Goal: Task Accomplishment & Management: Use online tool/utility

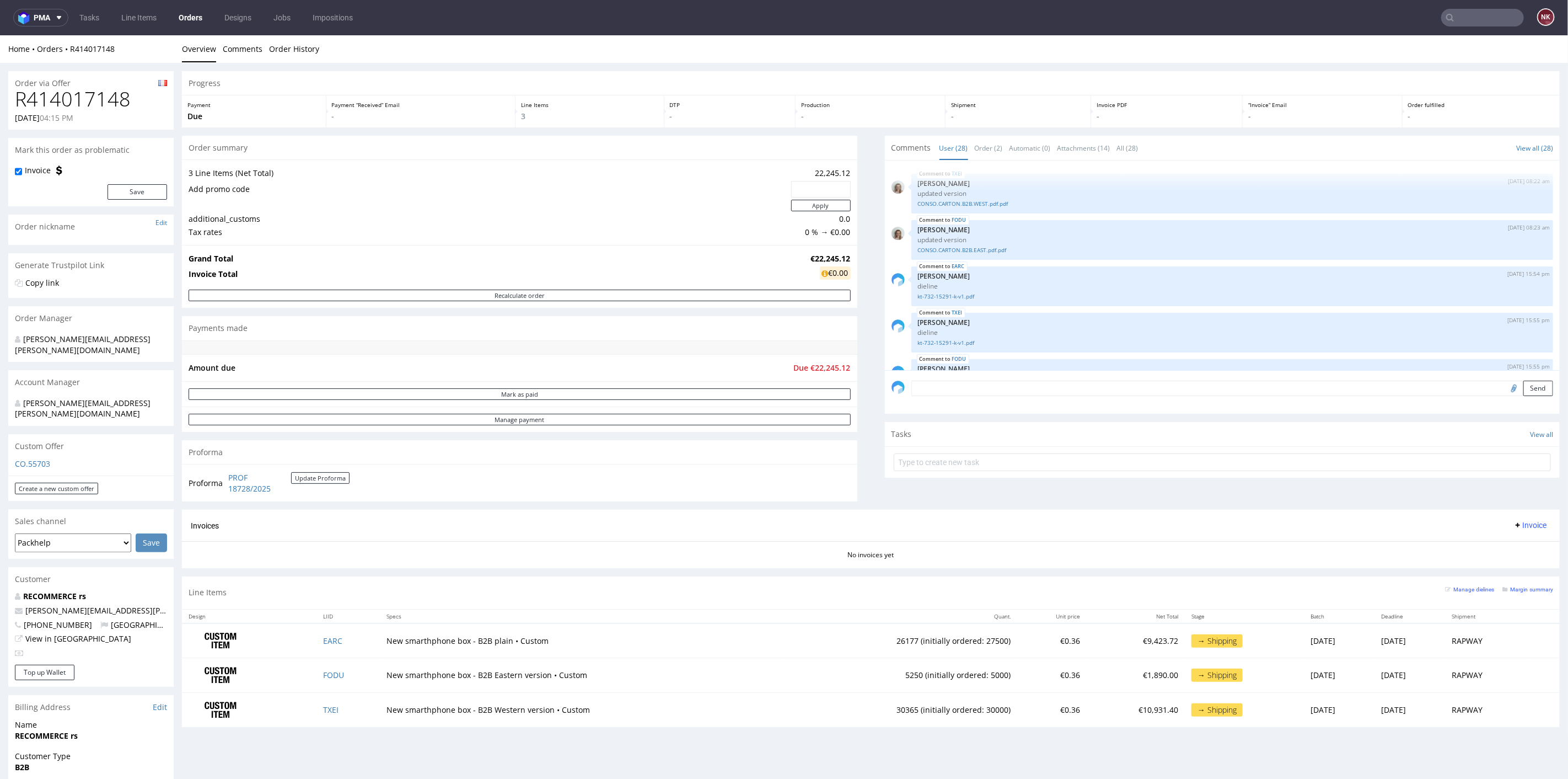
scroll to position [1069, 0]
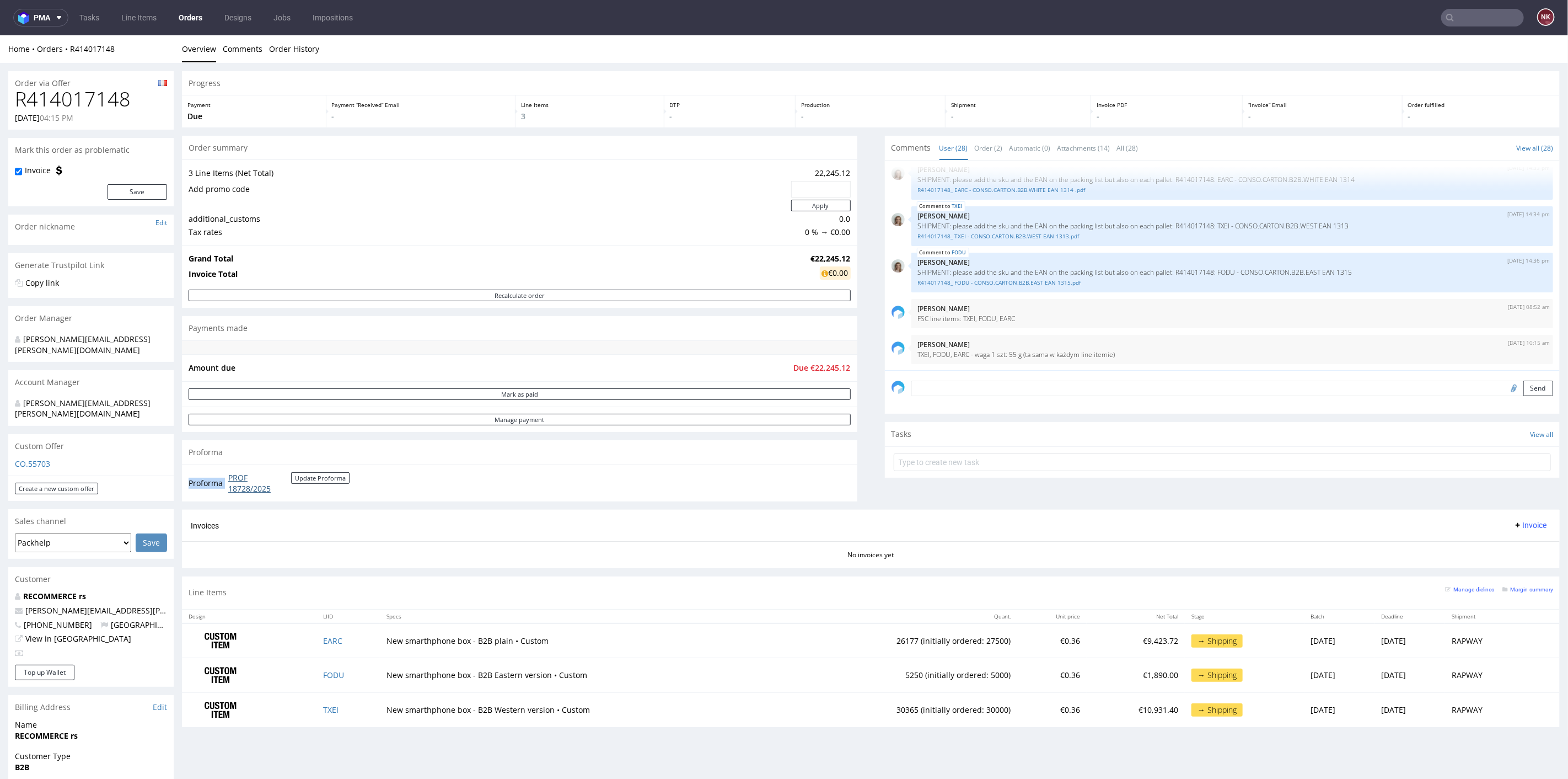
drag, startPoint x: 305, startPoint y: 490, endPoint x: 229, endPoint y: 479, distance: 76.8
click at [229, 479] on td "PROF 18728/2025 Update Proforma" at bounding box center [288, 482] width 124 height 24
copy tbody "Proforma"
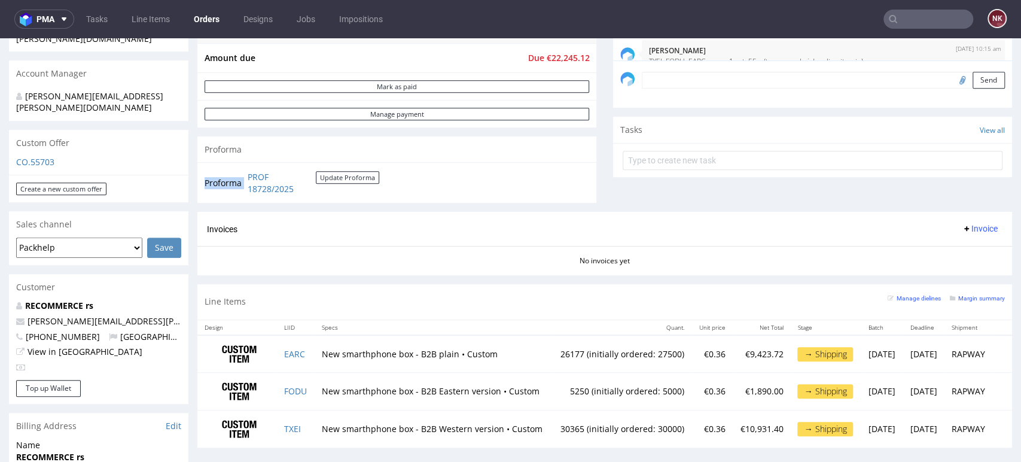
scroll to position [398, 0]
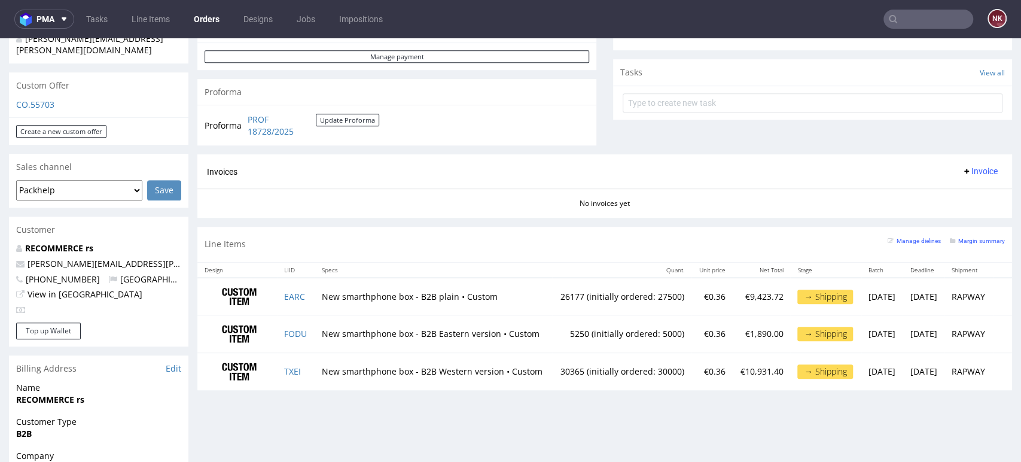
click at [968, 161] on div "Invoices Invoice" at bounding box center [604, 171] width 815 height 34
click at [967, 170] on span "Invoice" at bounding box center [980, 171] width 36 height 10
click at [953, 212] on span "Upload" at bounding box center [959, 218] width 58 height 12
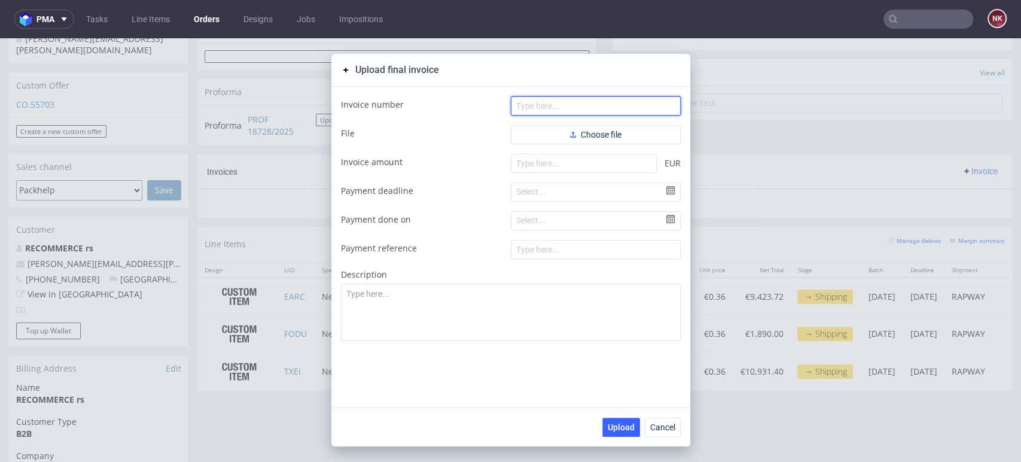
click at [575, 107] on input "text" at bounding box center [596, 105] width 170 height 19
paste input "FV 200/9/2025"
type input "FV 200/9/2025"
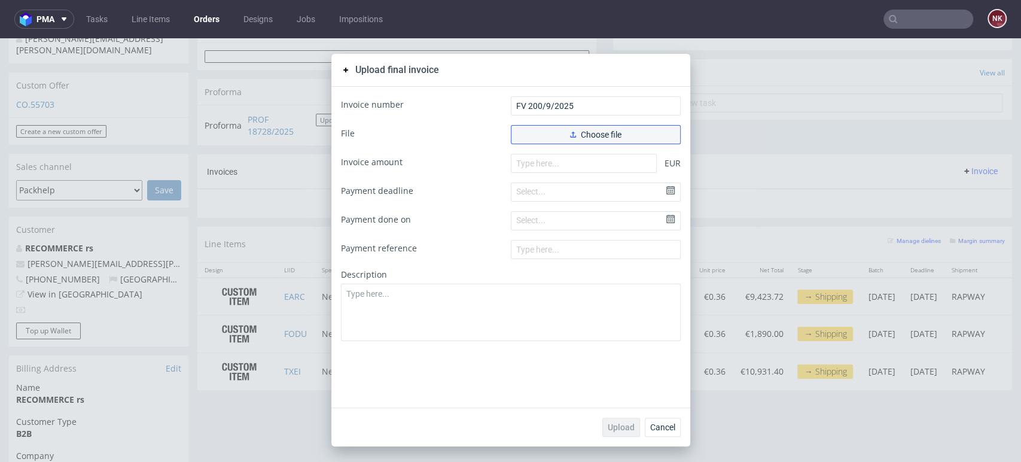
click at [560, 133] on button "Choose file" at bounding box center [596, 134] width 170 height 19
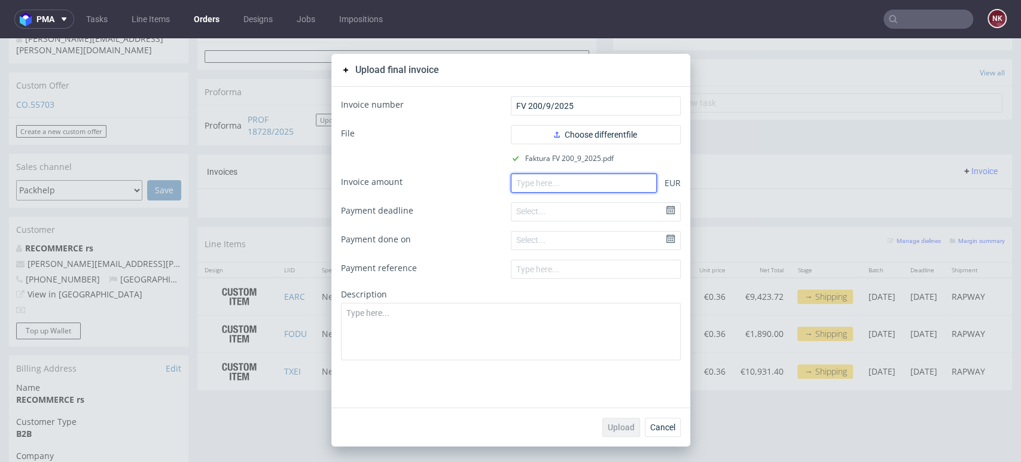
click at [572, 183] on input "number" at bounding box center [584, 182] width 146 height 19
paste input "22245.12"
type input "22245.12"
click at [617, 429] on span "Upload" at bounding box center [621, 427] width 27 height 8
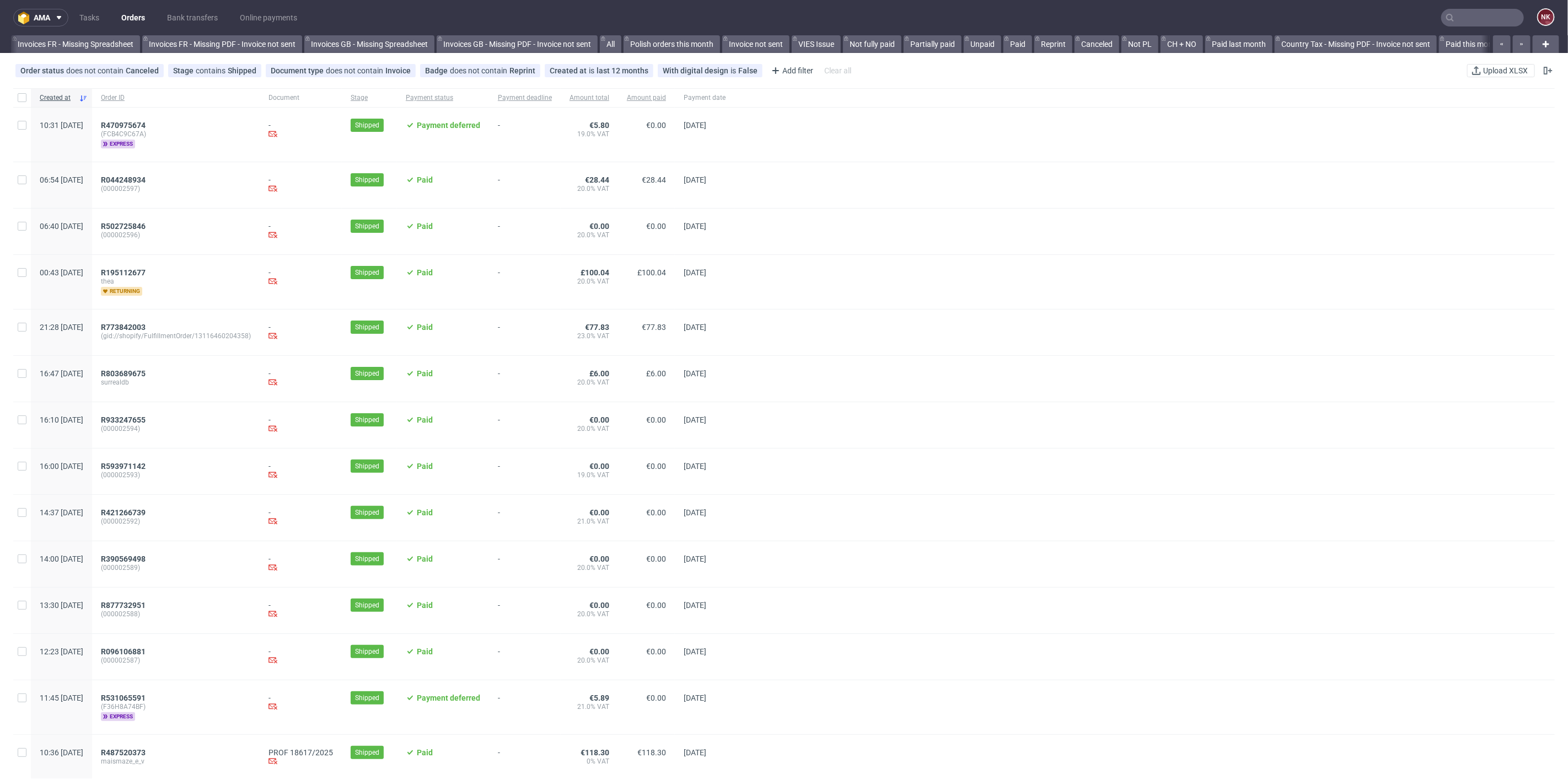
scroll to position [0, 1069]
click at [189, 20] on link "Bank transfers" at bounding box center [192, 18] width 64 height 18
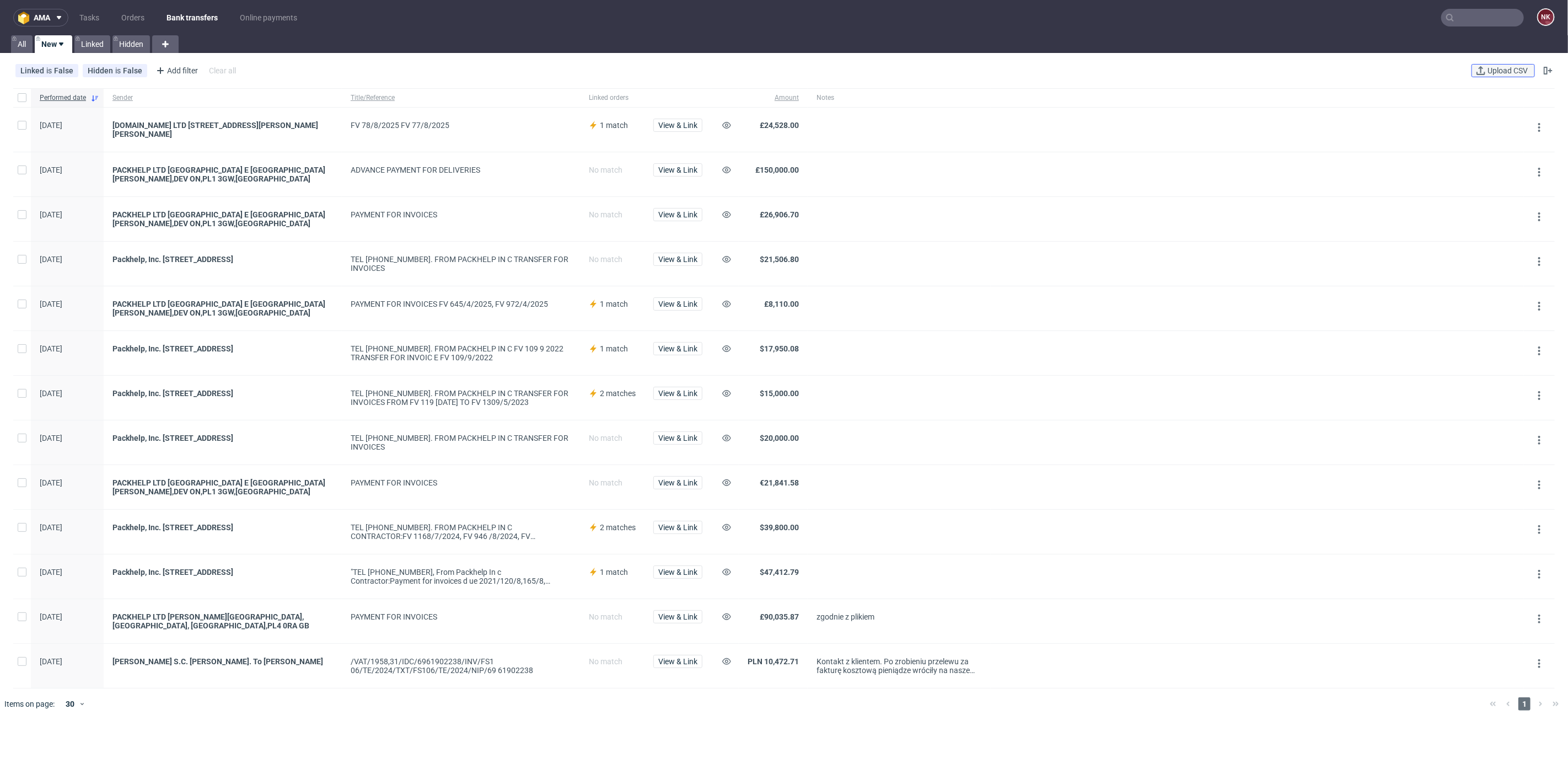
click at [1507, 74] on span "Upload CSV" at bounding box center [1507, 70] width 44 height 7
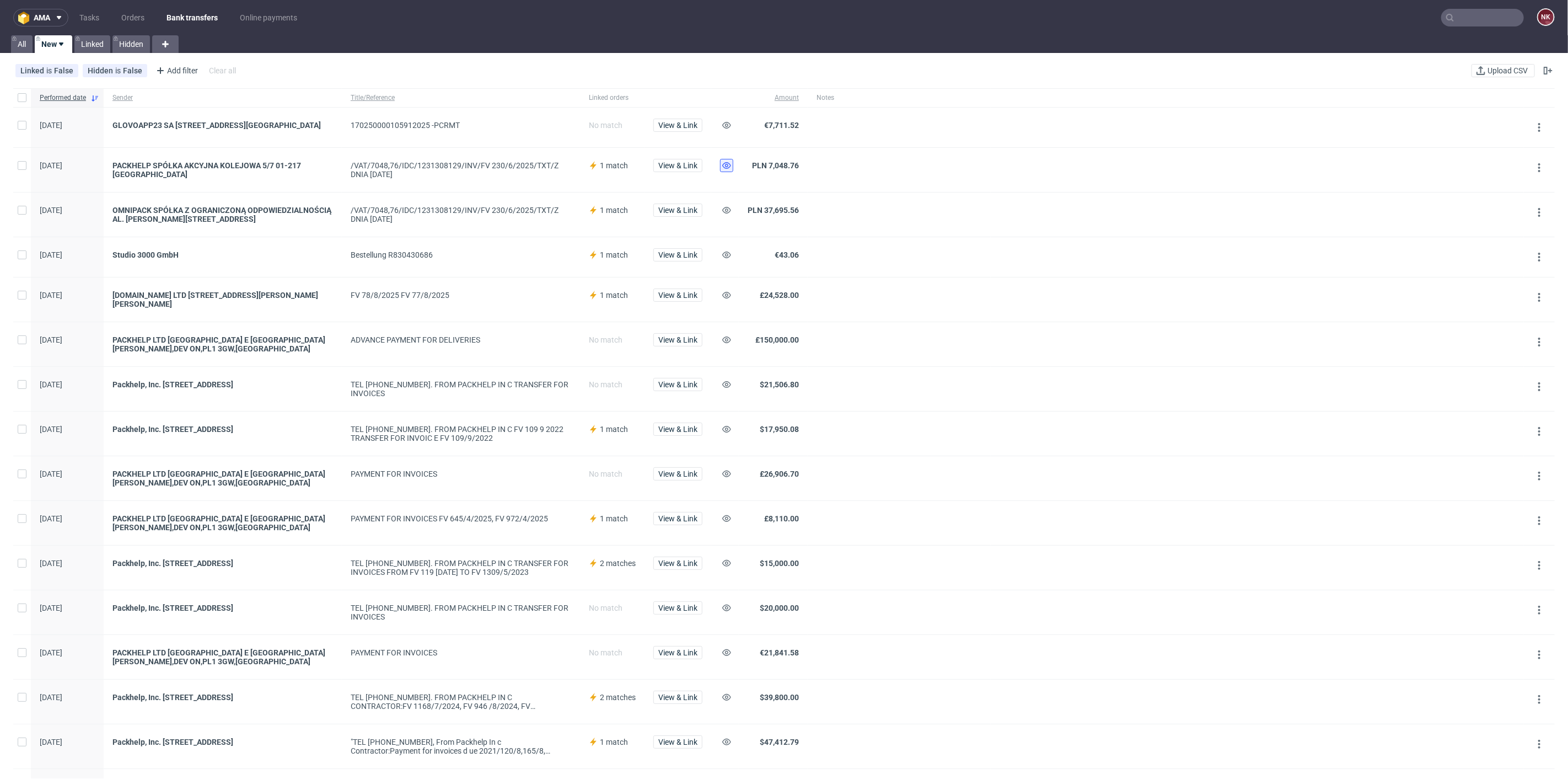
click at [730, 169] on use at bounding box center [727, 165] width 9 height 6
click at [679, 259] on span "View & Link" at bounding box center [678, 254] width 39 height 7
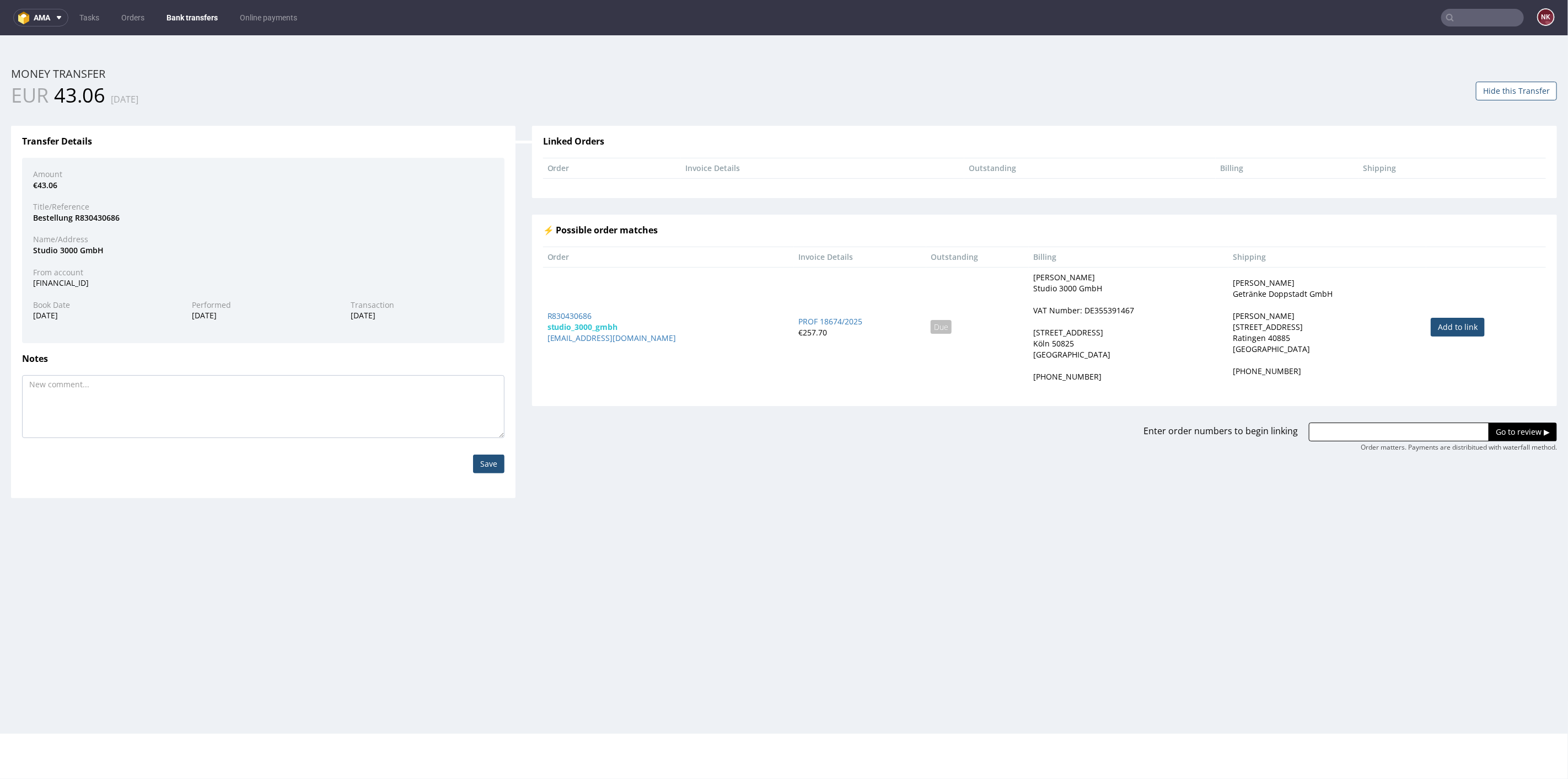
click at [1447, 326] on link "Add to link" at bounding box center [1457, 326] width 54 height 18
type input "R830430686"
click at [1494, 431] on input "Go to review ▶" at bounding box center [1523, 431] width 68 height 18
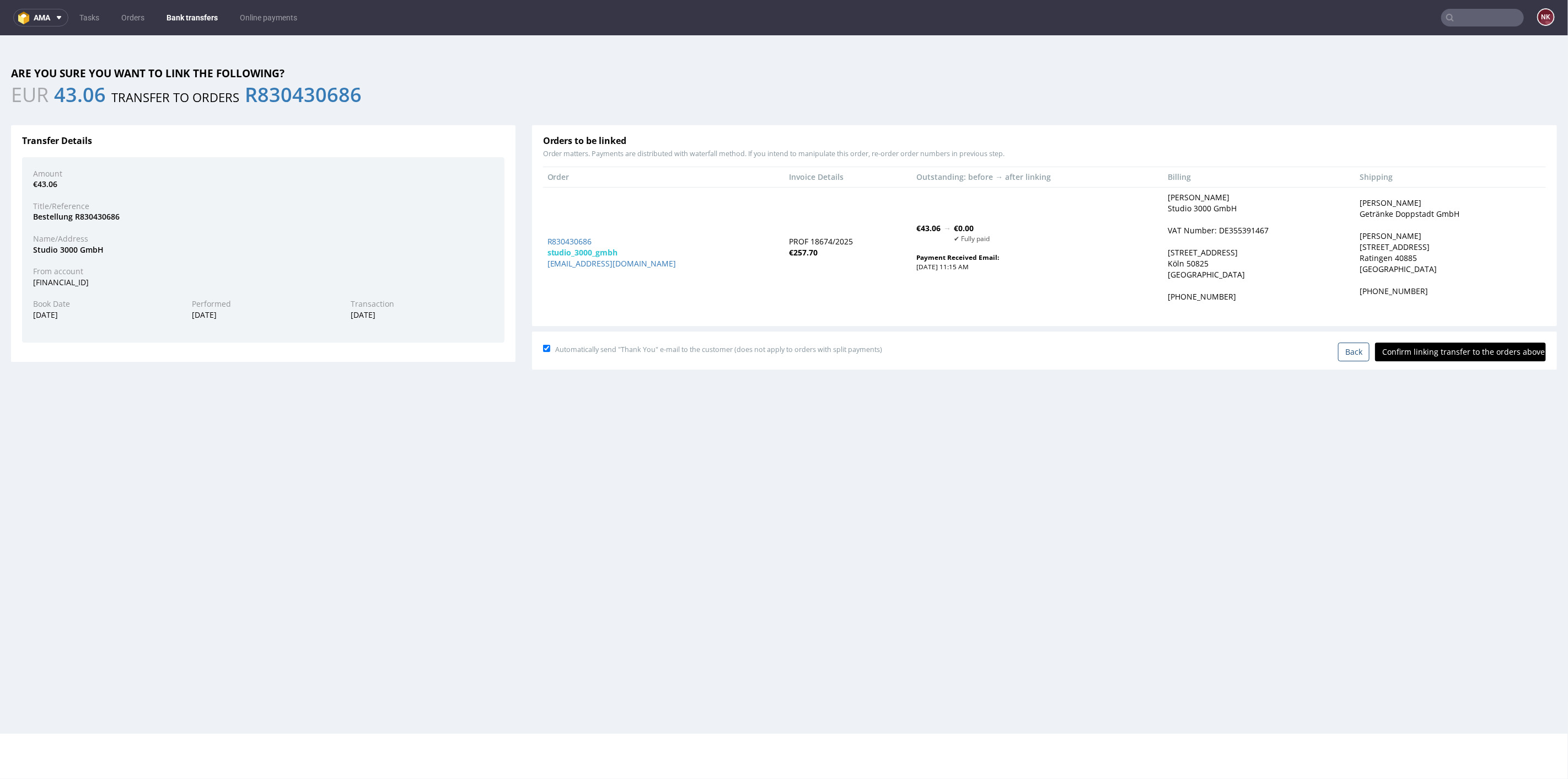
click at [1444, 358] on input "Confirm linking transfer to the orders above" at bounding box center [1460, 351] width 171 height 18
type input "In progress..."
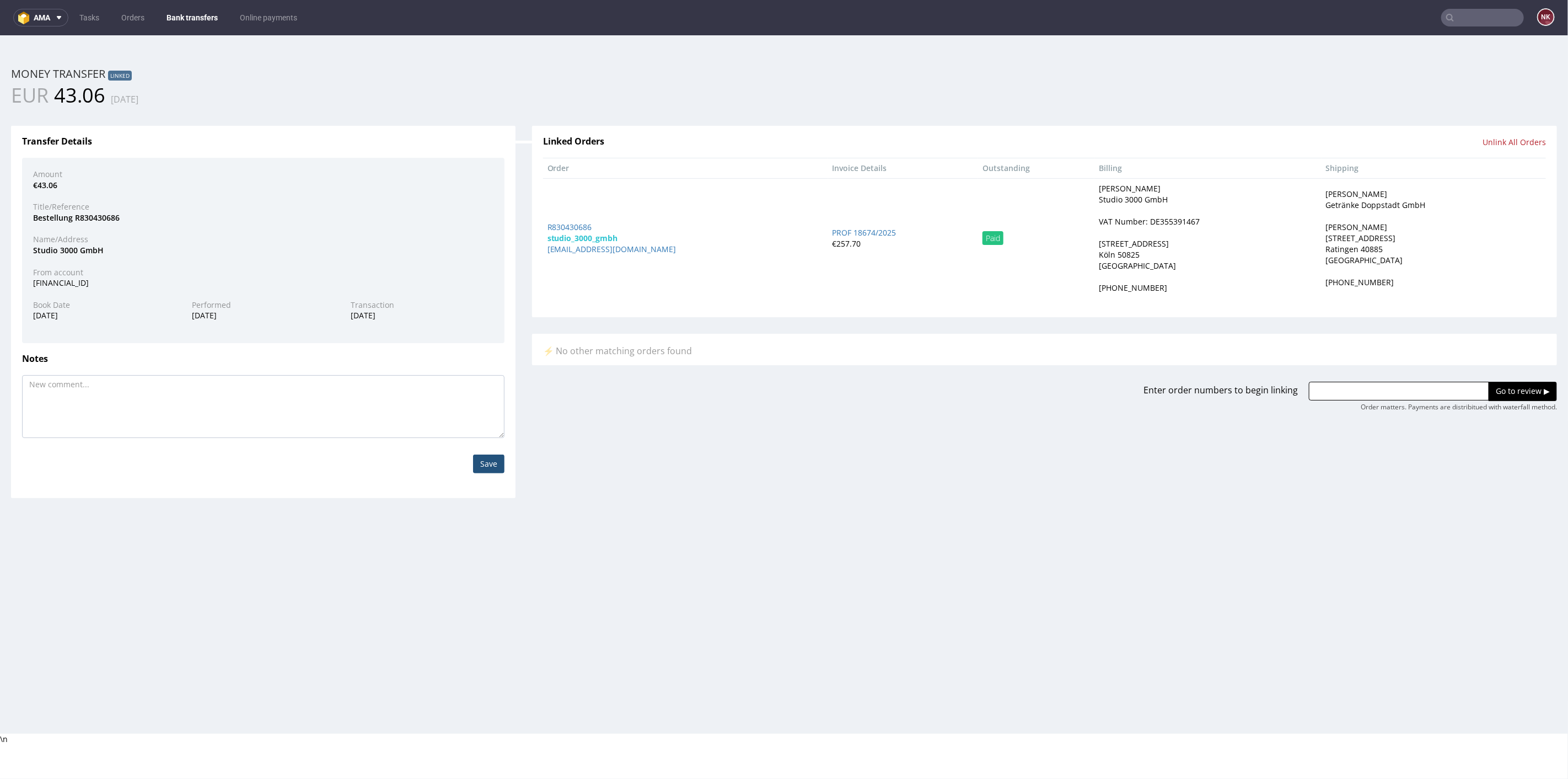
click at [176, 20] on link "Bank transfers" at bounding box center [192, 18] width 65 height 18
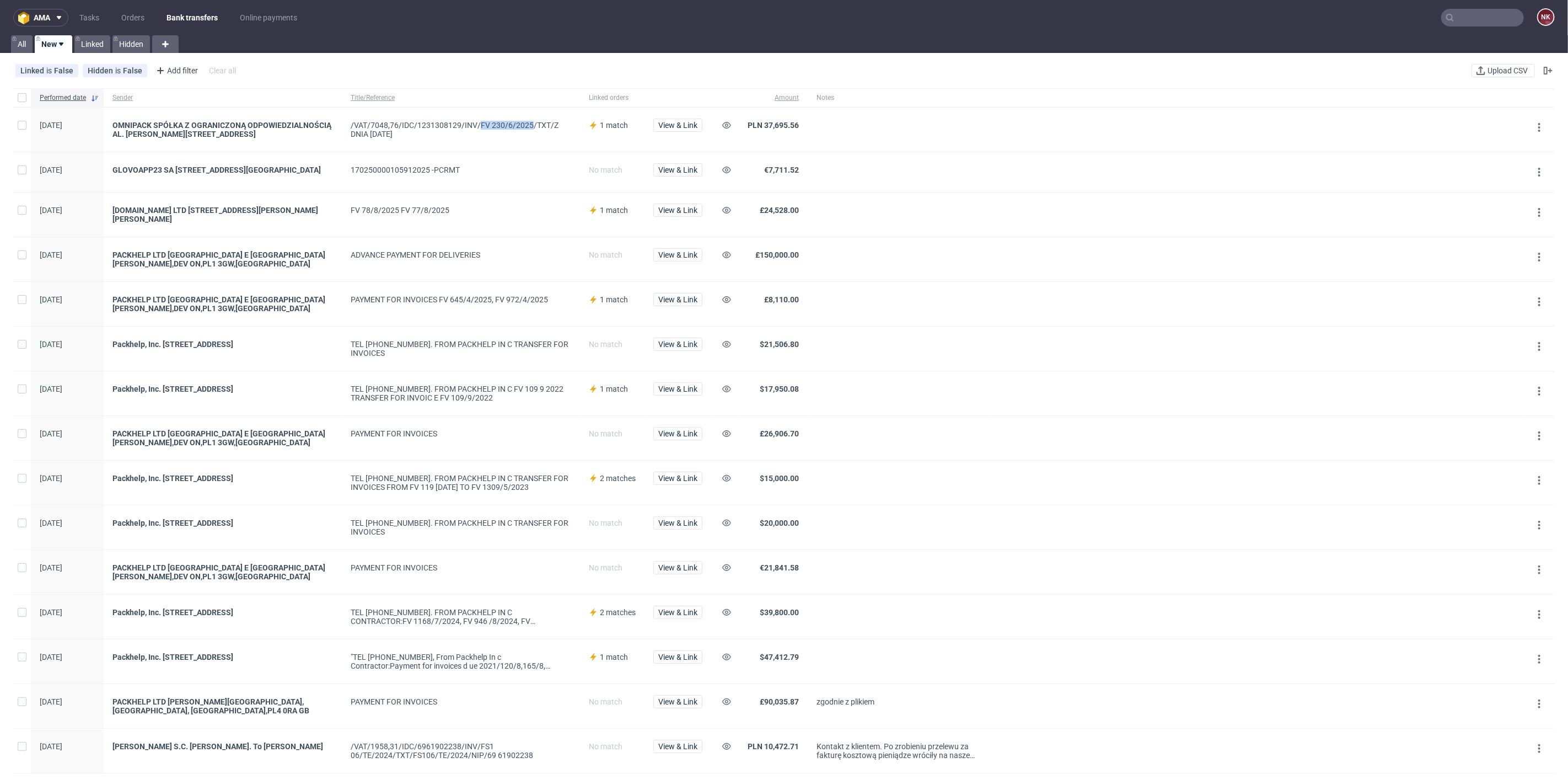
drag, startPoint x: 532, startPoint y: 122, endPoint x: 480, endPoint y: 120, distance: 52.0
click at [480, 121] on div "/VAT/7048,76/IDC/1231308129/INV/FV 230/6/2025/TXT/Z DNIA 05.06.2025" at bounding box center [460, 129] width 220 height 18
copy div "FV 230/6/2025"
click at [676, 122] on span "View & Link" at bounding box center [678, 125] width 39 height 7
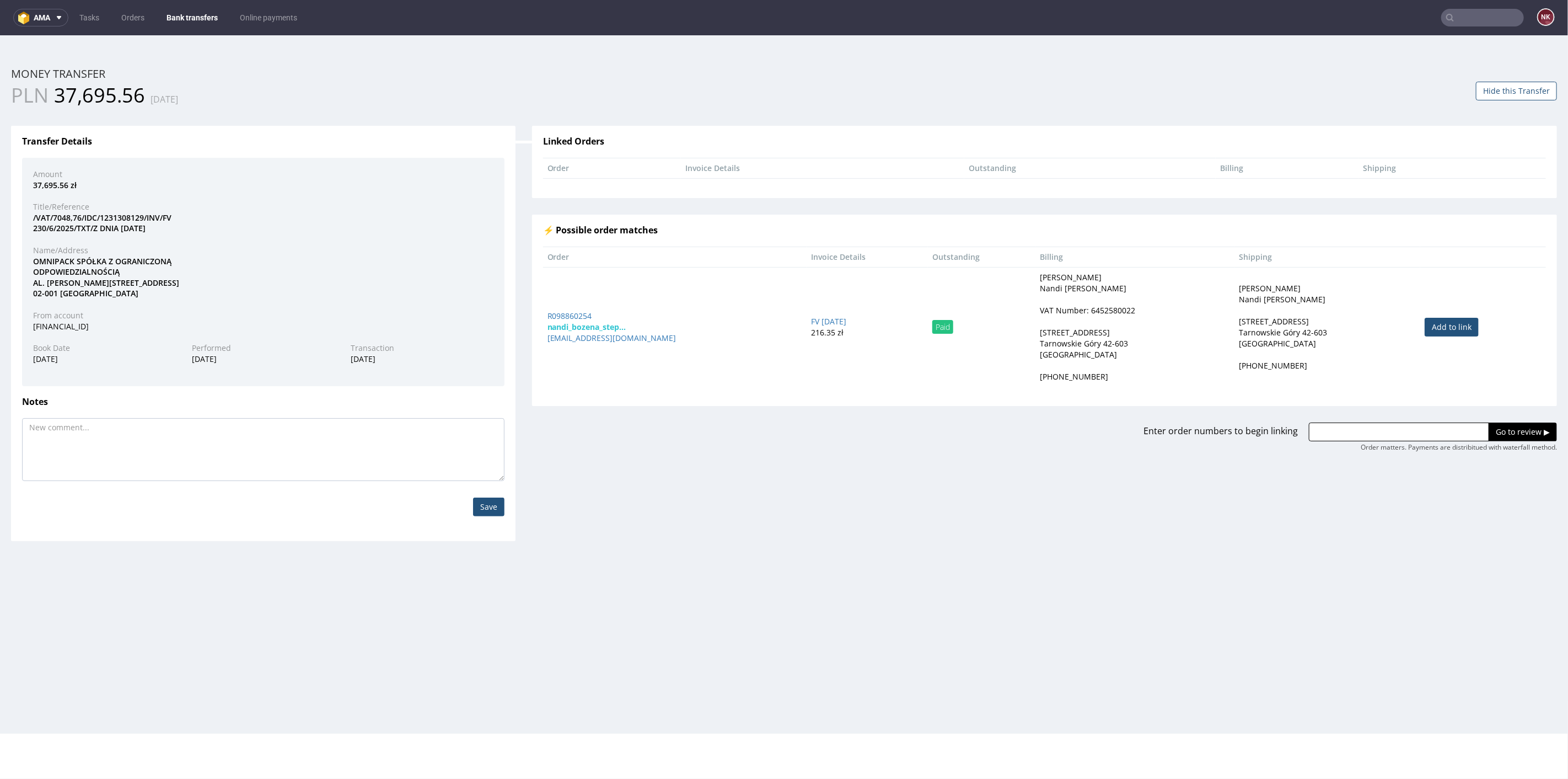
click at [1324, 433] on input "text" at bounding box center [1399, 431] width 181 height 18
paste input "R857493115"
type input "R857493115"
click at [1527, 435] on input "Go to review ▶" at bounding box center [1523, 431] width 68 height 18
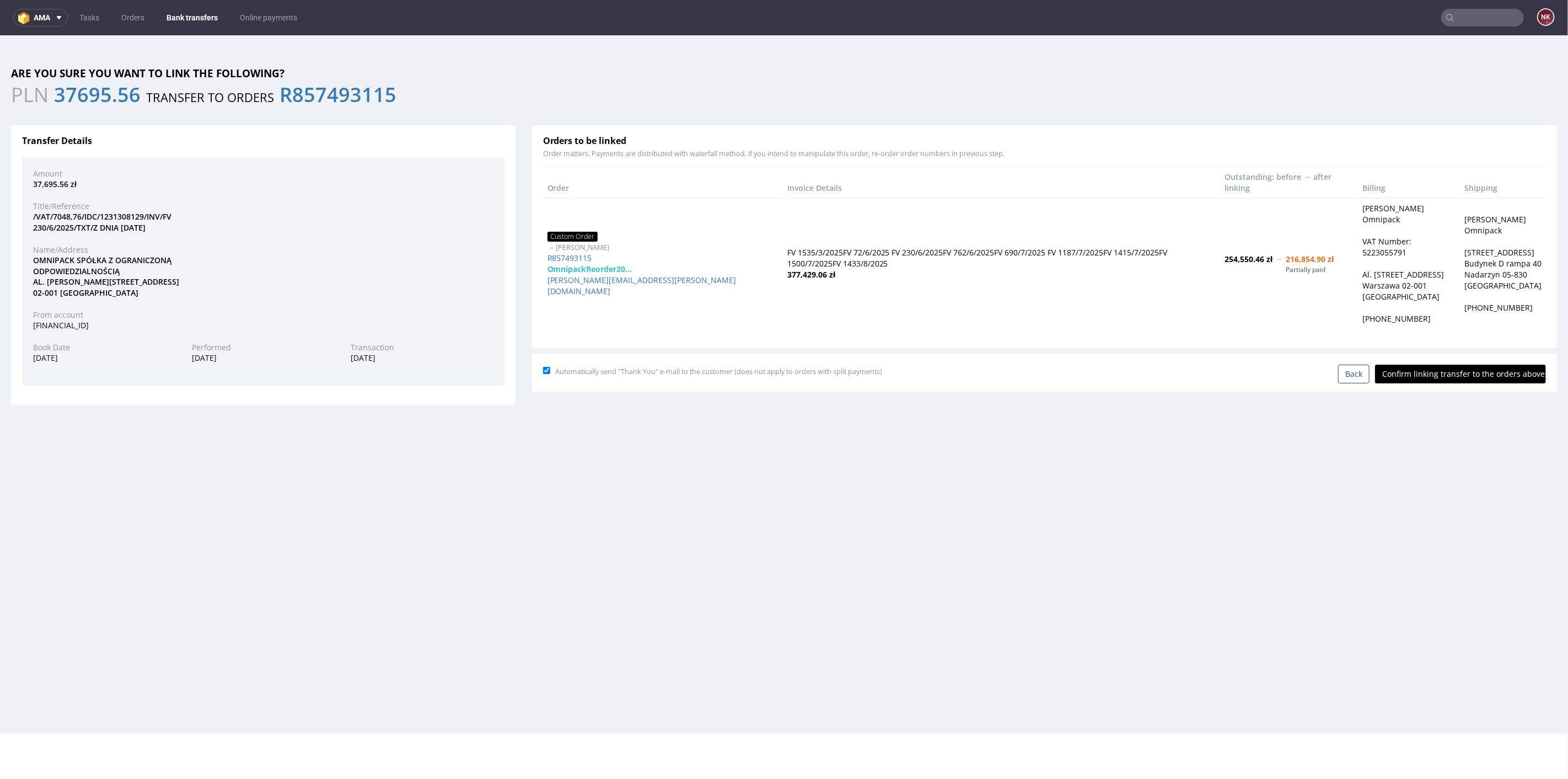
click at [1458, 364] on input "Confirm linking transfer to the orders above" at bounding box center [1460, 373] width 171 height 18
type input "In progress..."
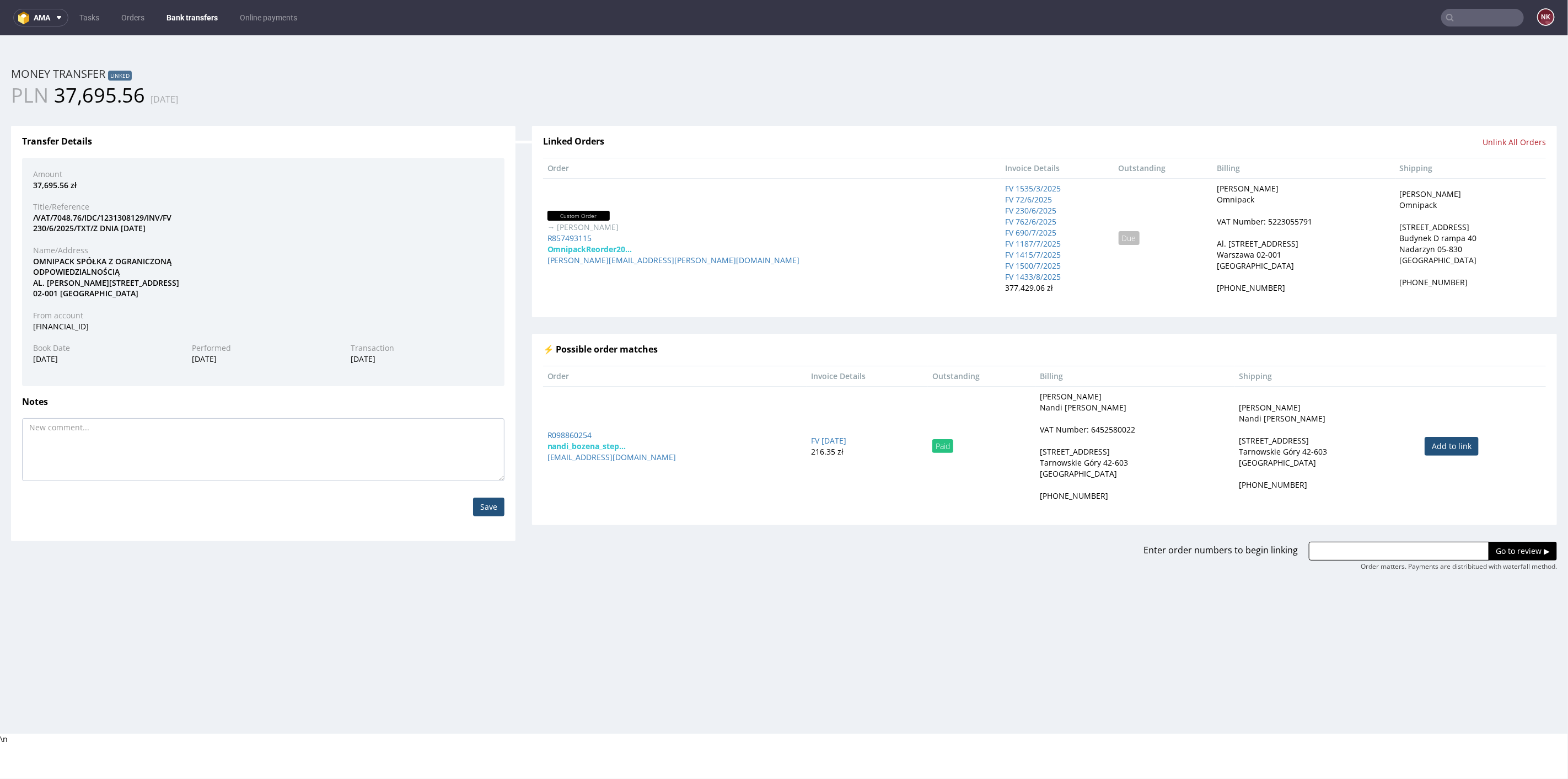
click at [195, 18] on link "Bank transfers" at bounding box center [192, 18] width 65 height 18
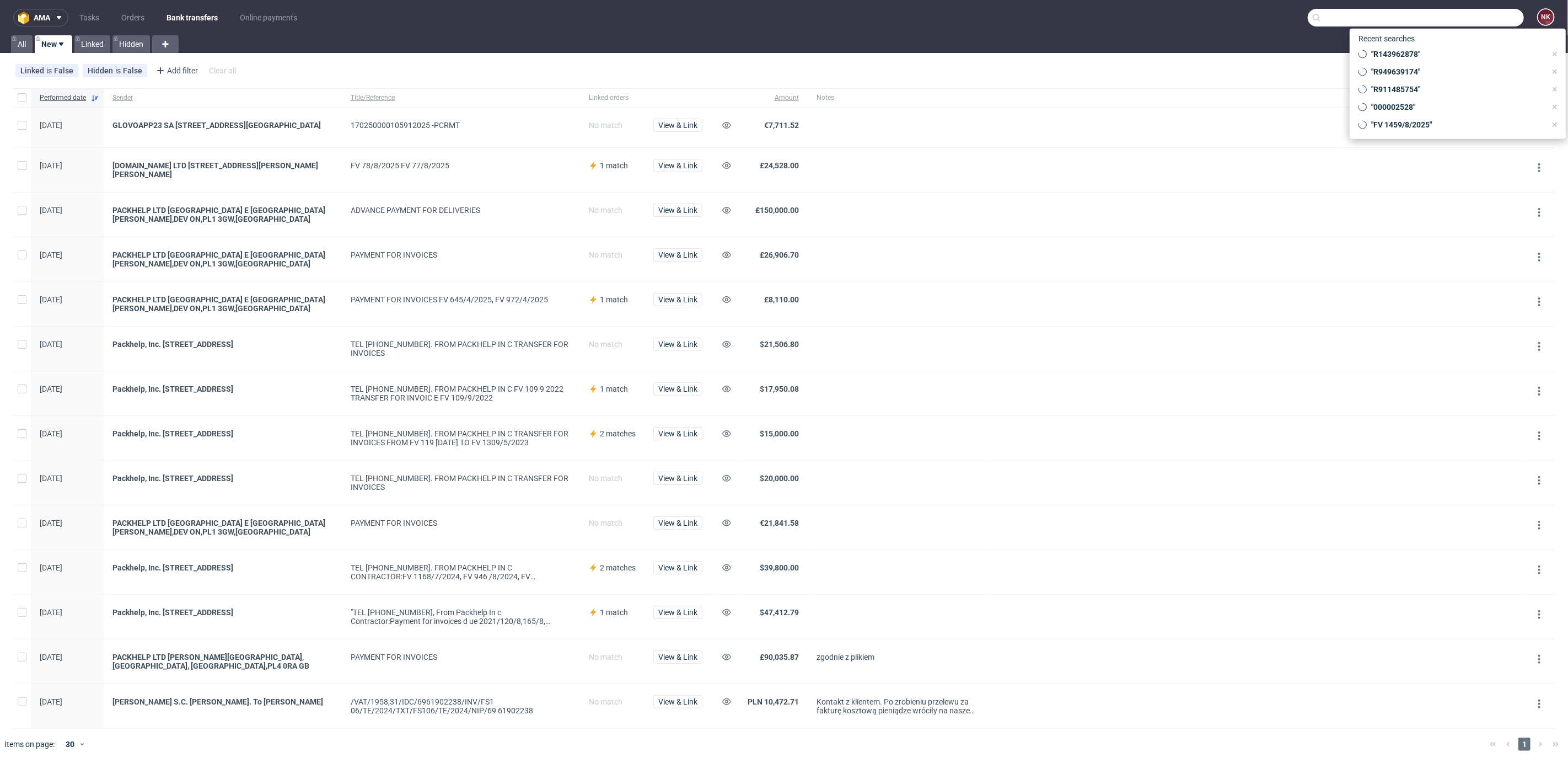
click at [1459, 24] on input "text" at bounding box center [1416, 18] width 216 height 18
paste input "R630656130"
type input "R630656130"
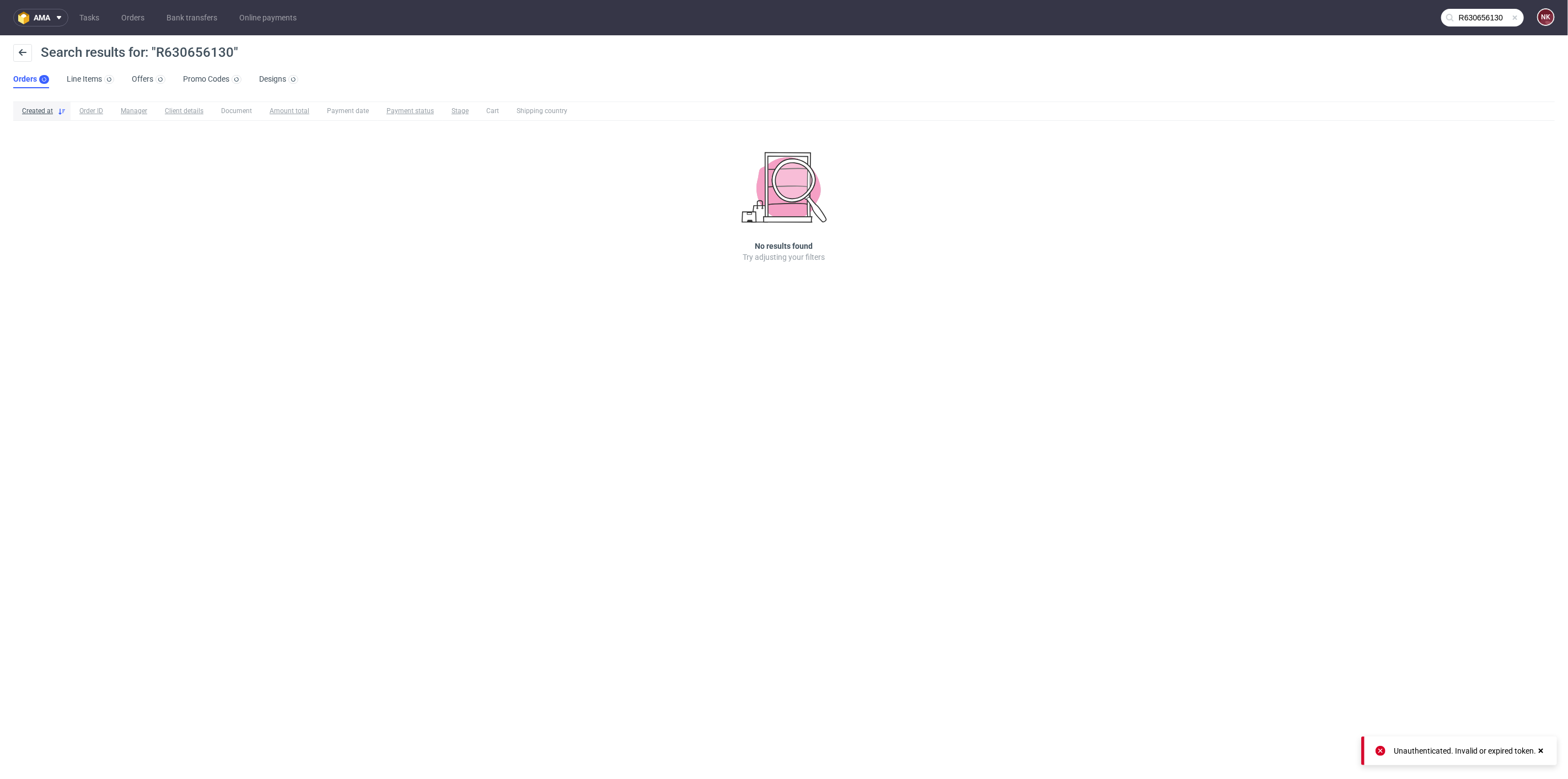
click at [1500, 21] on input "R630656130" at bounding box center [1483, 18] width 83 height 18
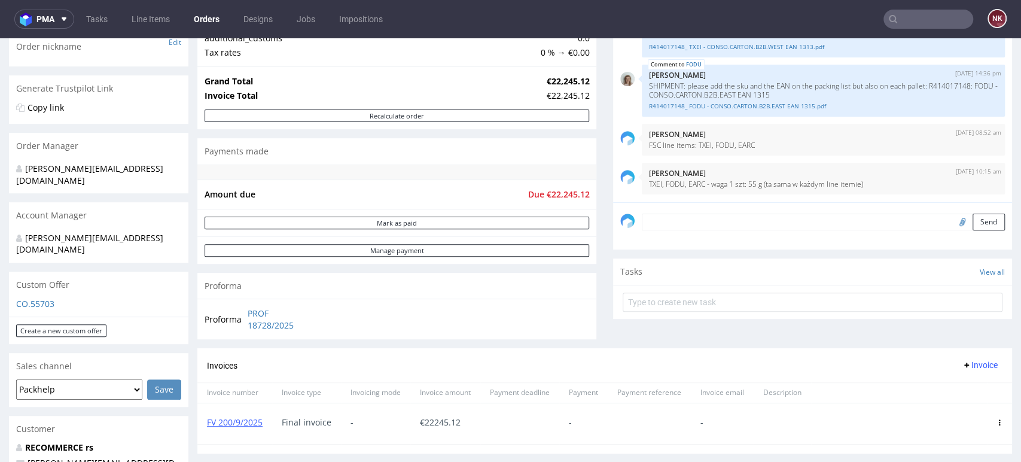
scroll to position [398, 0]
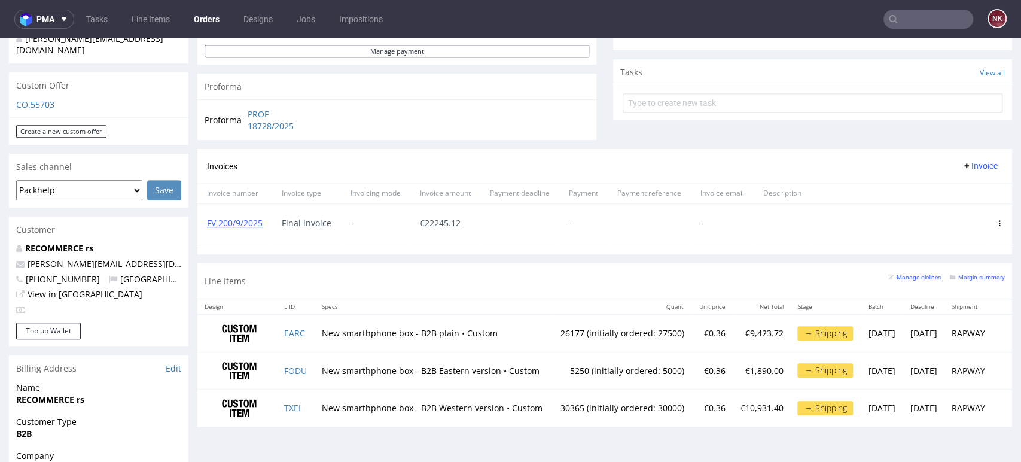
click at [590, 273] on div "Line Items Manage dielines Margin summary" at bounding box center [604, 280] width 815 height 35
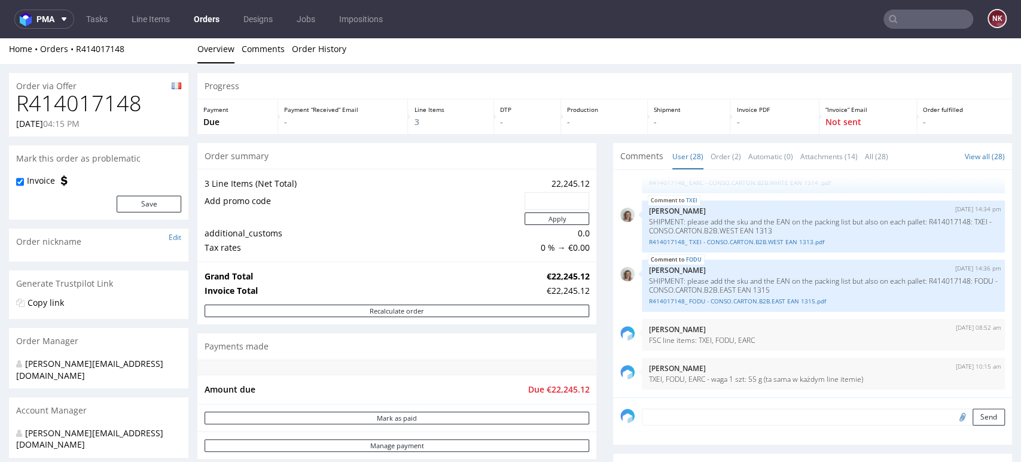
scroll to position [199, 0]
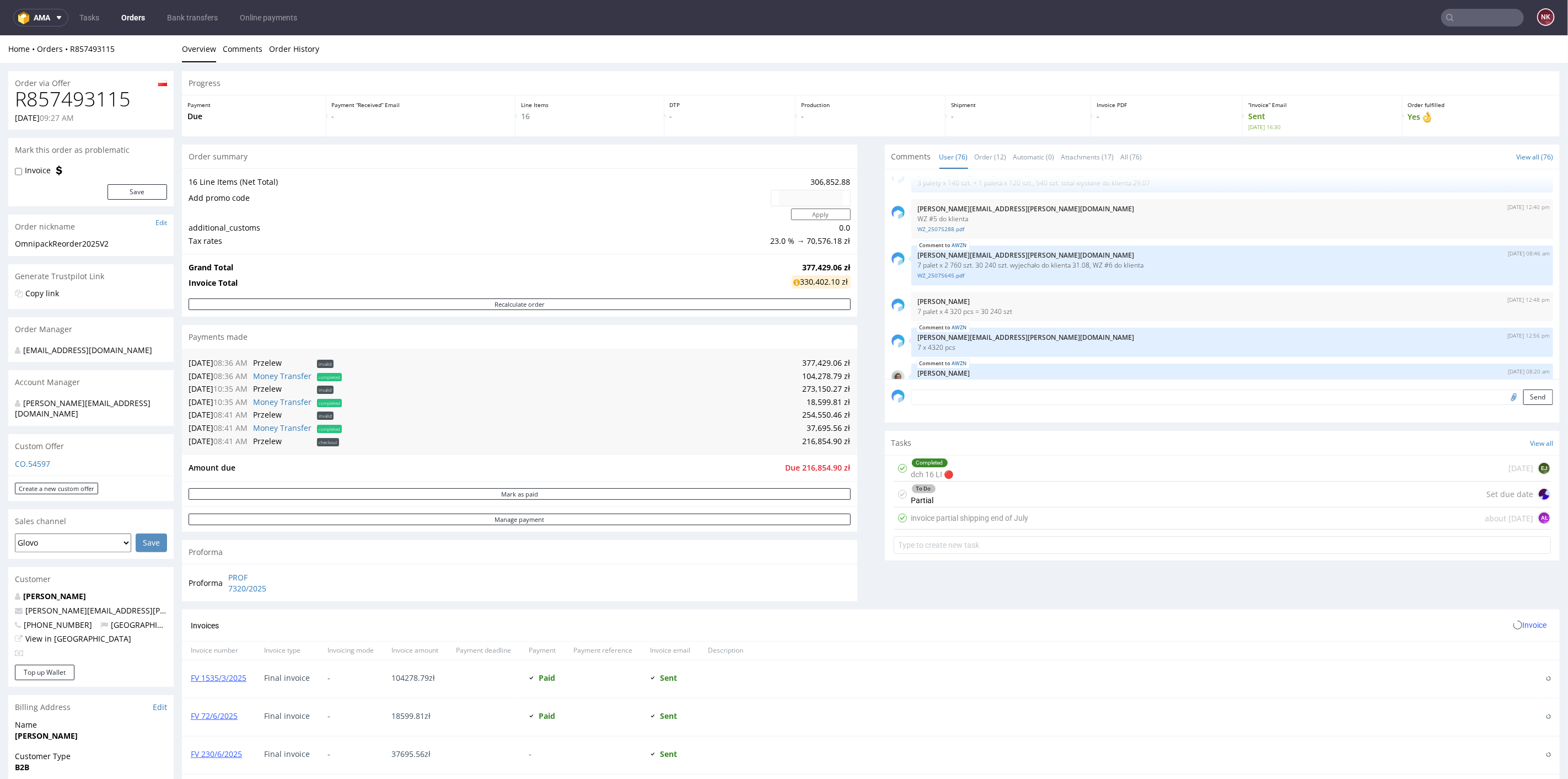
scroll to position [3242, 0]
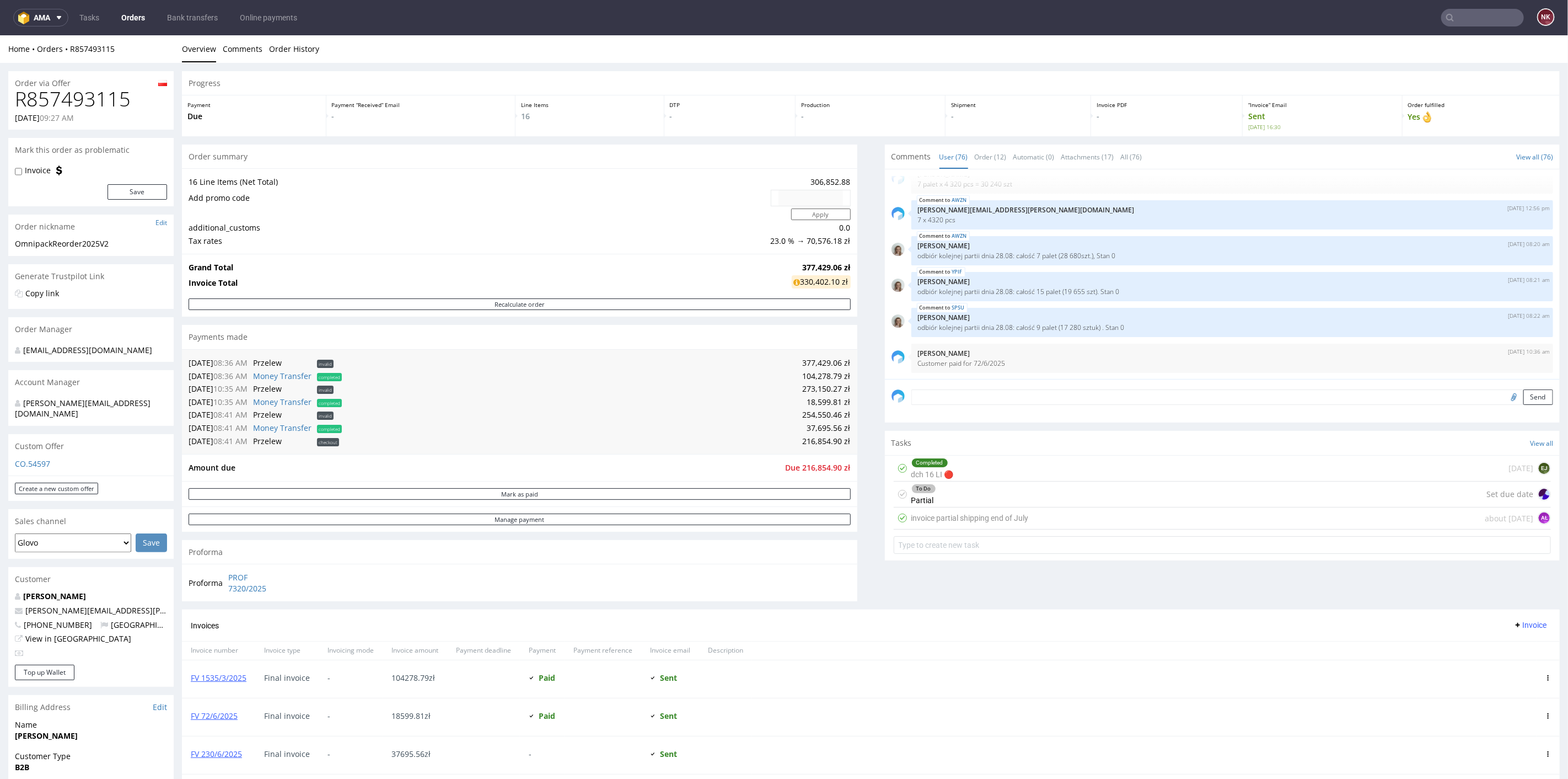
click at [924, 395] on textarea at bounding box center [1232, 396] width 643 height 16
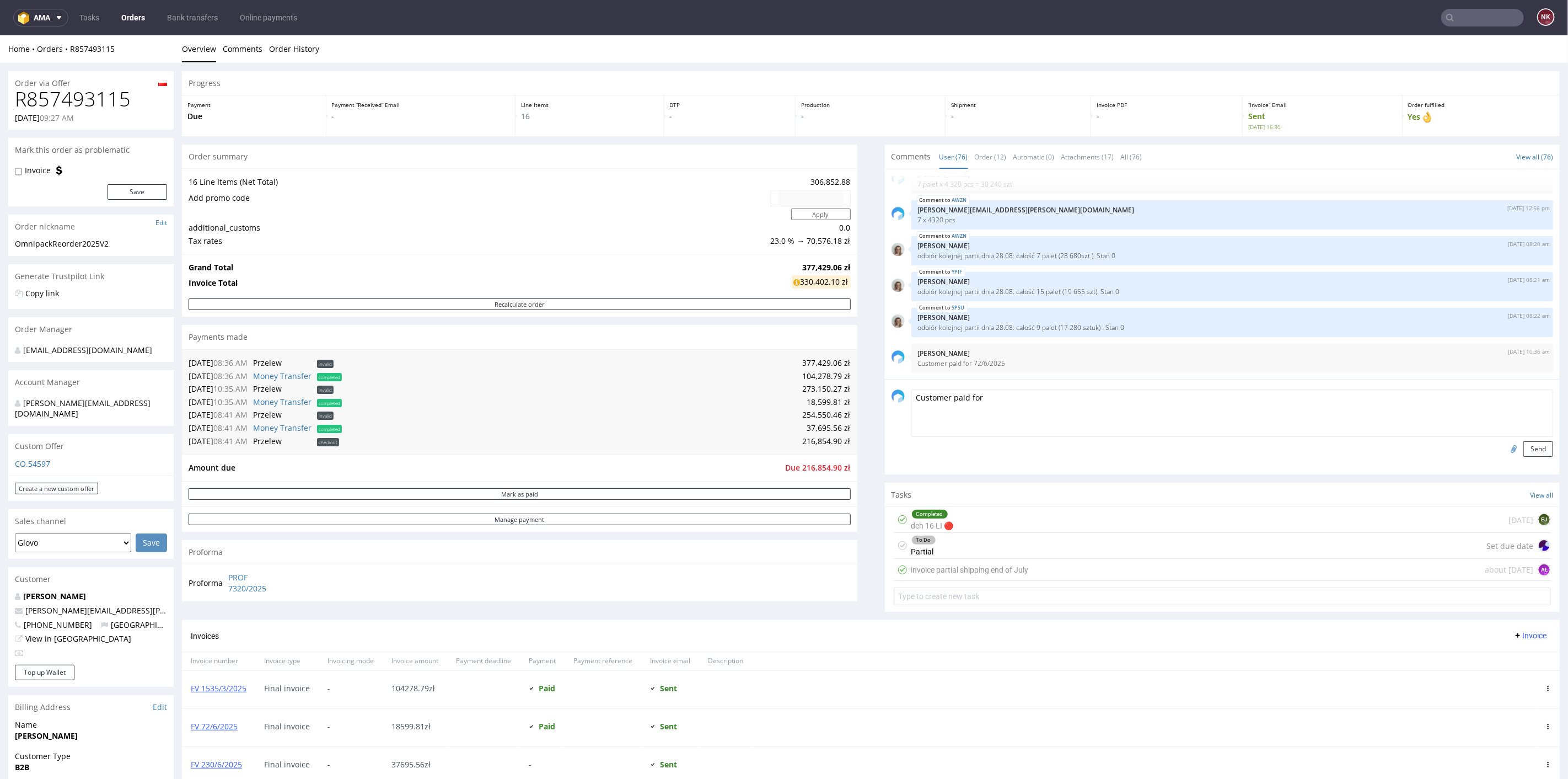
paste textarea "R857493115"
click at [1001, 389] on textarea "Customer paid for R857493115" at bounding box center [1232, 412] width 643 height 47
click at [996, 395] on textarea "Customer paid for R857493115" at bounding box center [1232, 412] width 643 height 47
paste textarea "FV 230/6/202"
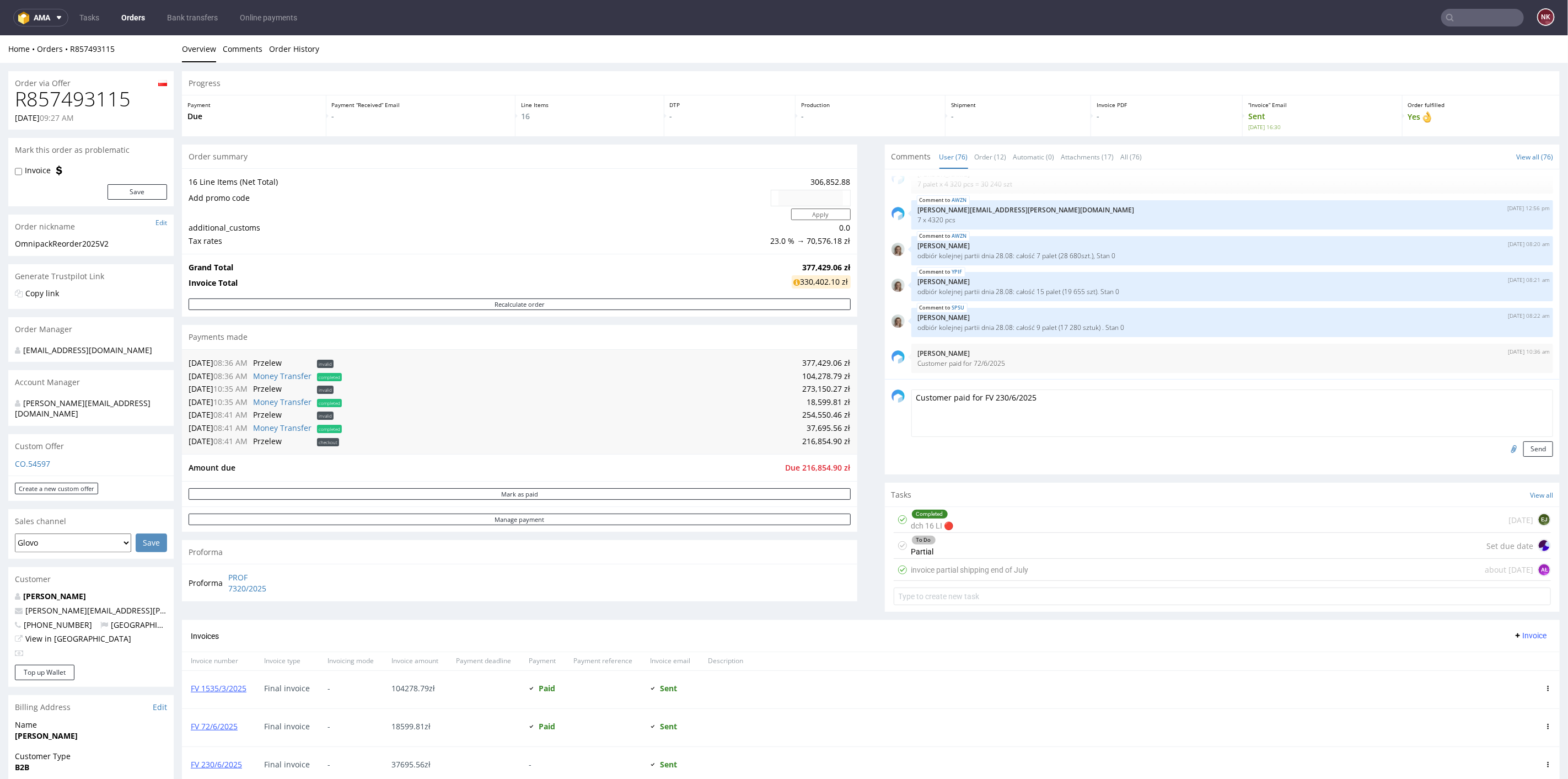
click at [1055, 395] on textarea "Customer paid for FV 230/6/2025" at bounding box center [1232, 412] width 643 height 47
type textarea "Customer paid for FV 230/6/2025"
click at [1531, 446] on button "Send" at bounding box center [1539, 448] width 29 height 16
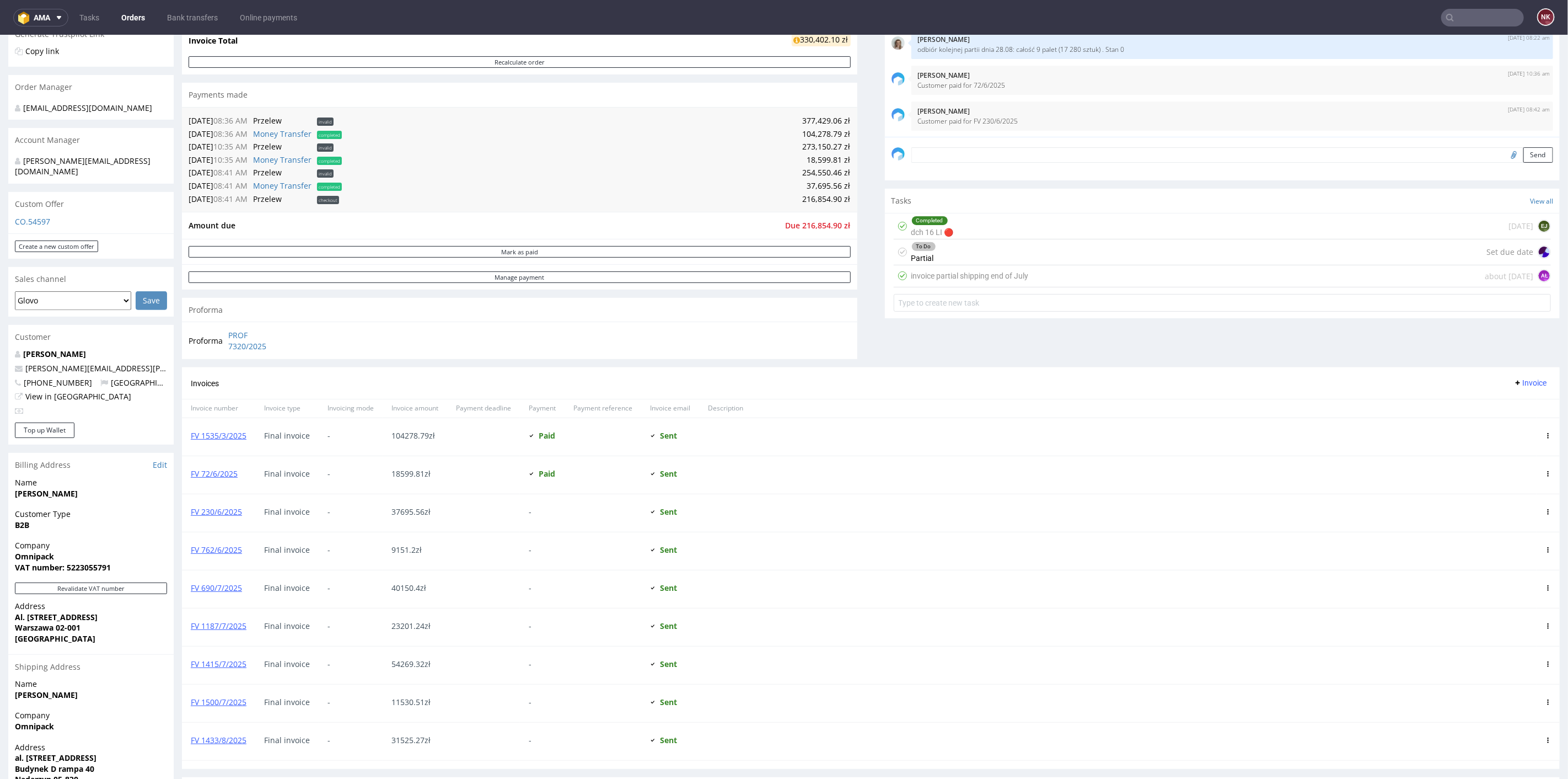
scroll to position [245, 0]
click at [1546, 506] on icon at bounding box center [1549, 509] width 6 height 6
click at [1491, 562] on span "Mark as paid" at bounding box center [1503, 566] width 66 height 11
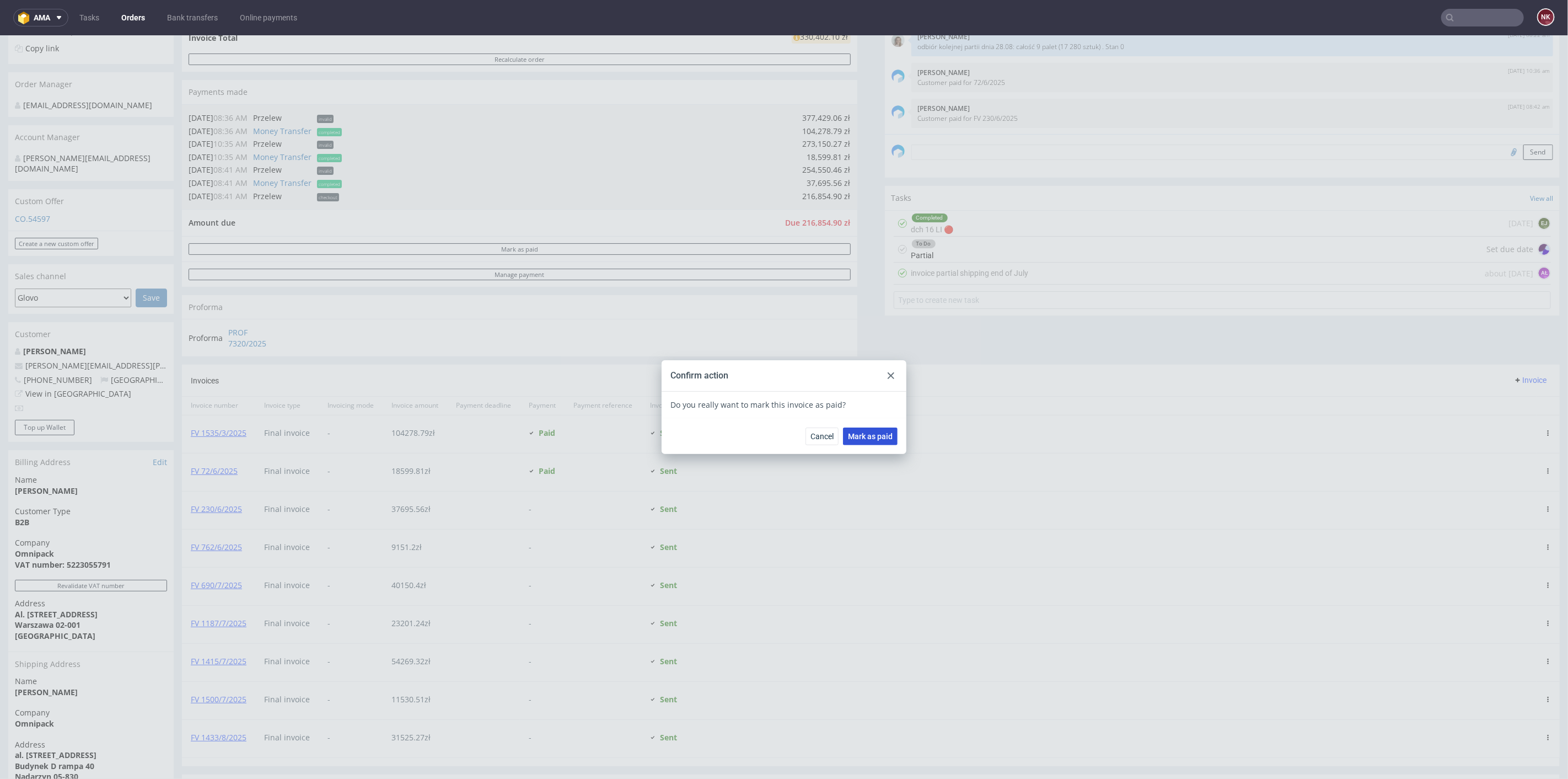
click at [858, 437] on span "Mark as paid" at bounding box center [870, 435] width 44 height 7
click at [888, 375] on use at bounding box center [890, 374] width 6 height 6
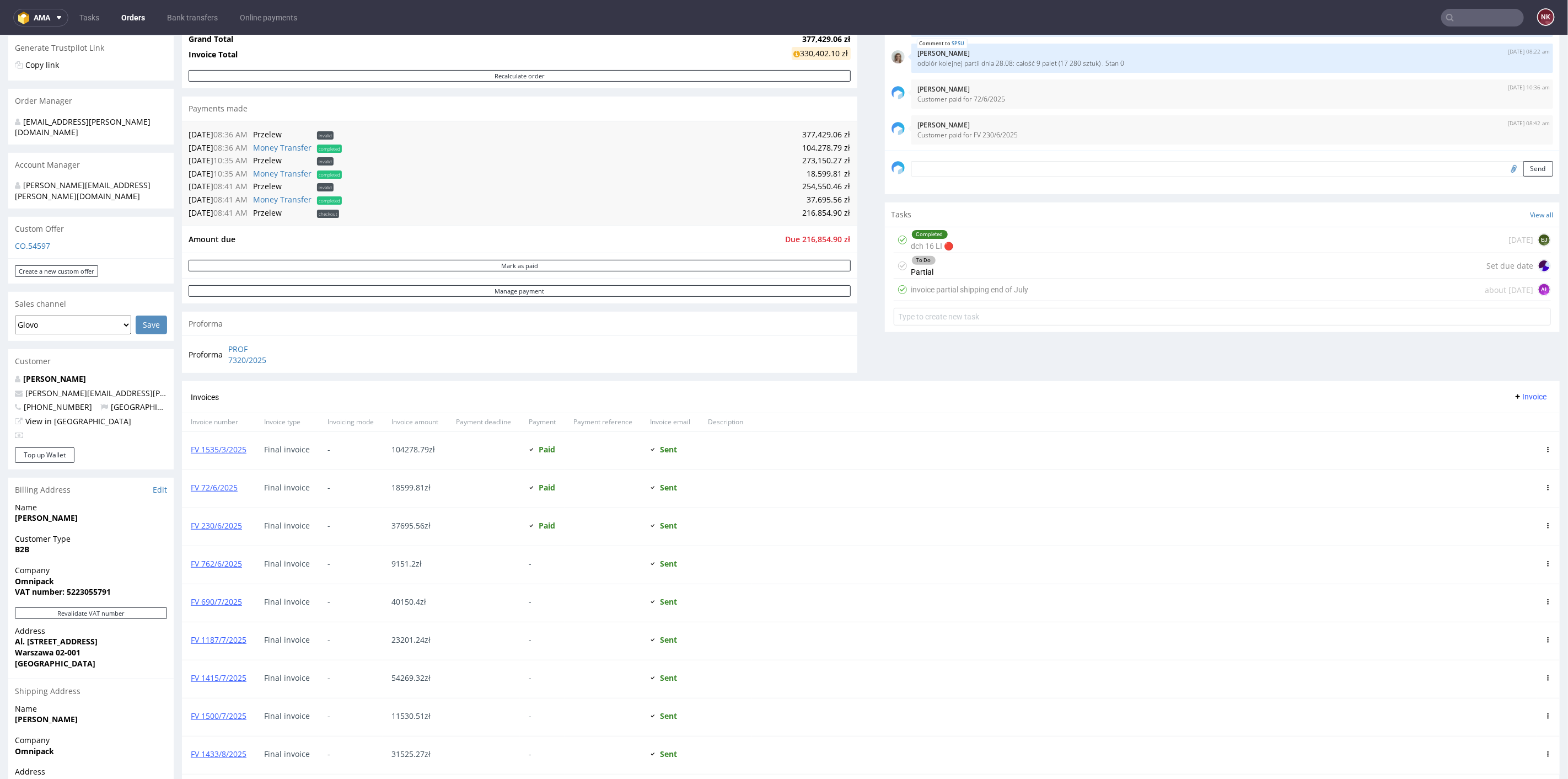
scroll to position [245, 0]
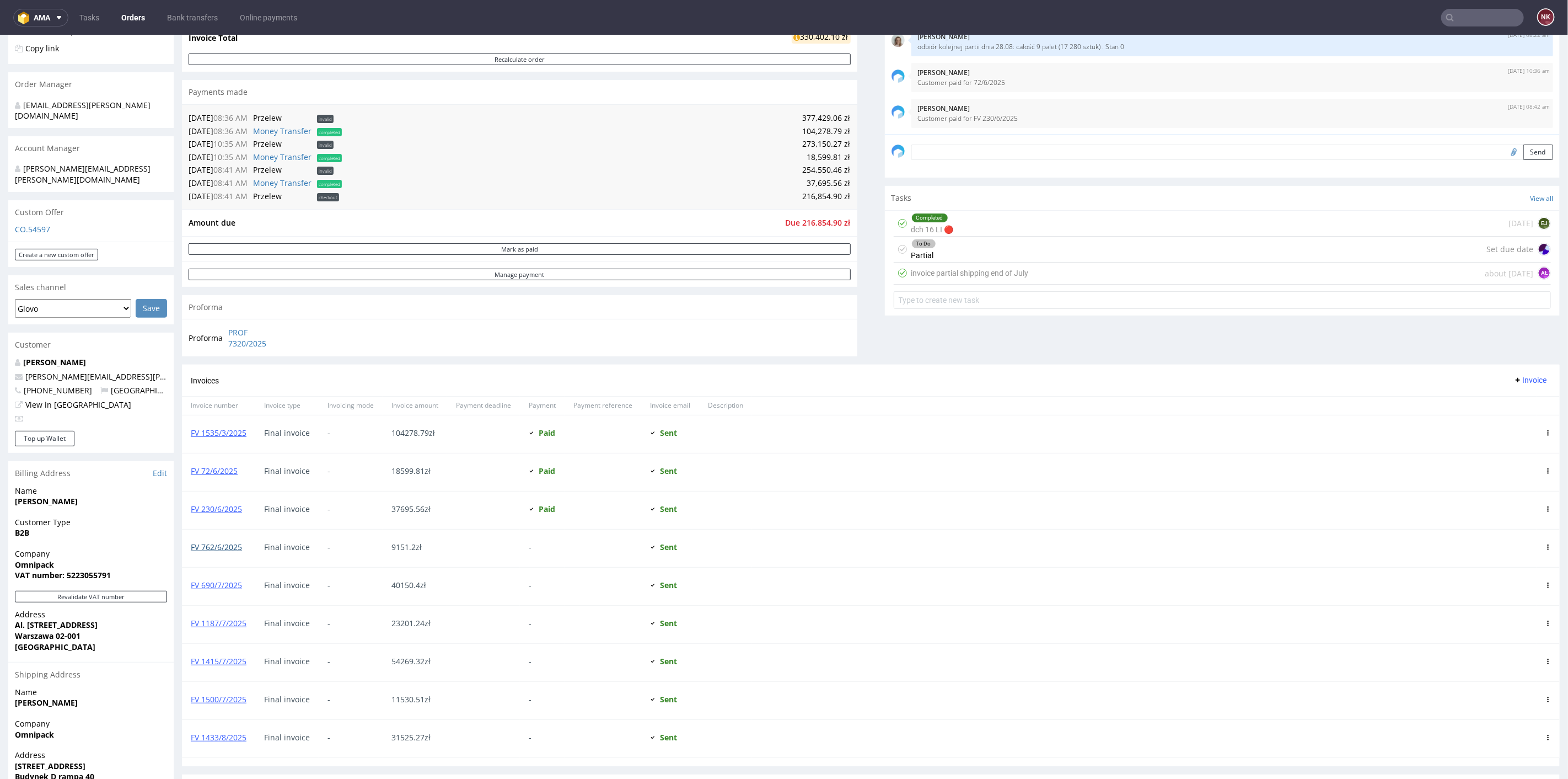
click at [218, 544] on link "FV 762/6/2025" at bounding box center [217, 546] width 52 height 10
click at [883, 572] on div at bounding box center [1144, 585] width 784 height 38
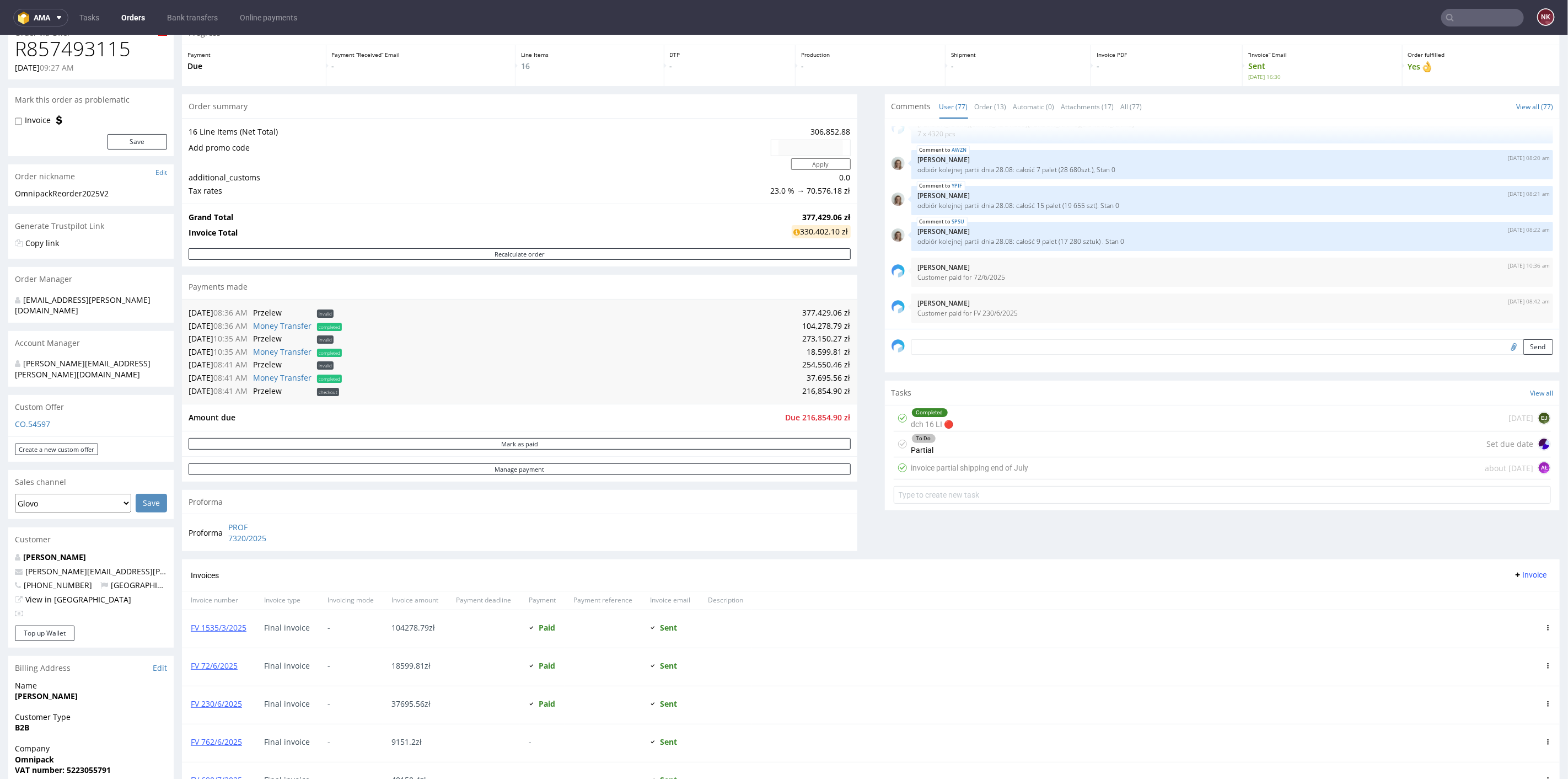
scroll to position [0, 0]
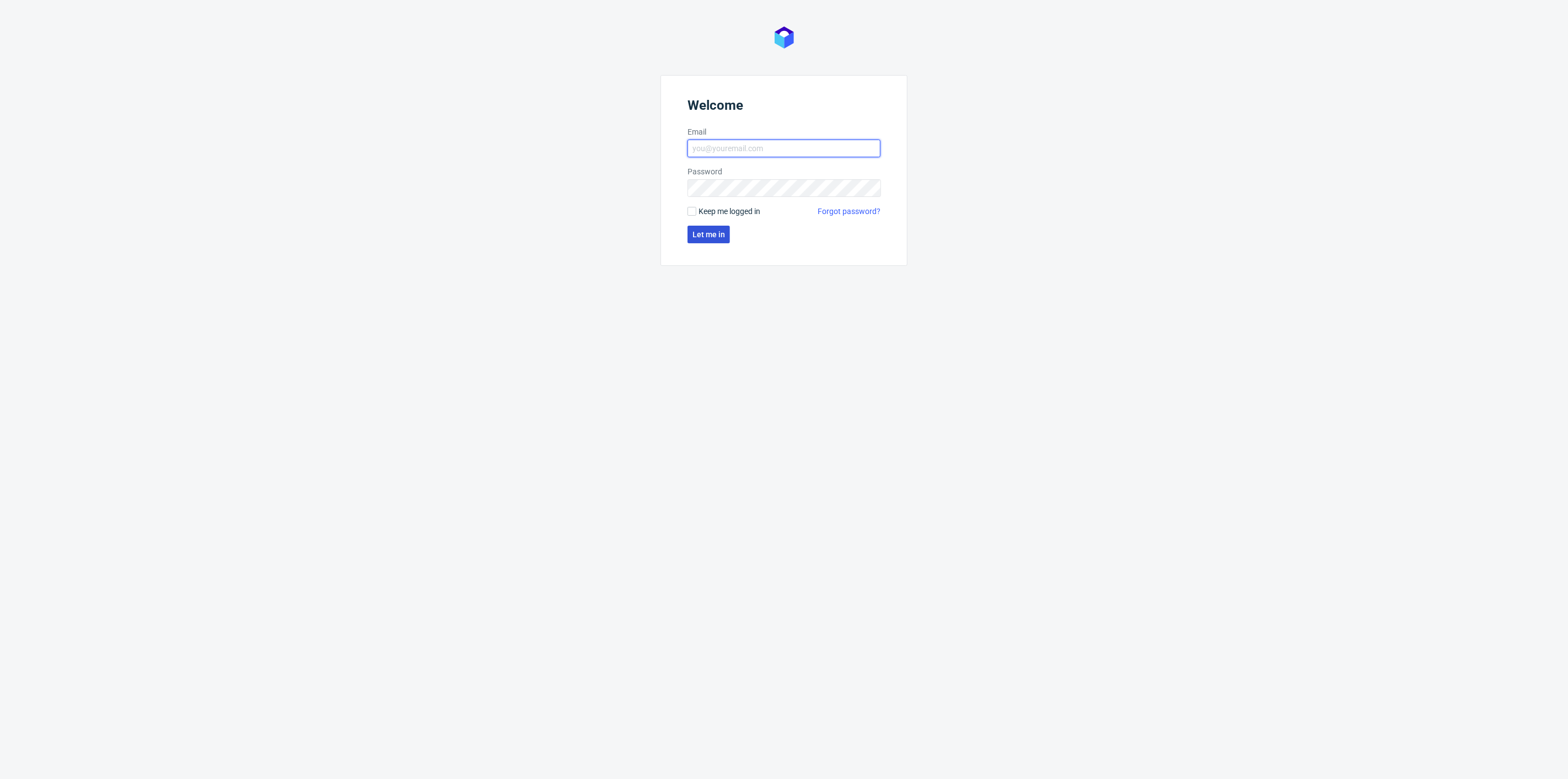
type input "[PERSON_NAME][EMAIL_ADDRESS][DOMAIN_NAME]"
click at [704, 240] on button "Let me in" at bounding box center [709, 234] width 42 height 18
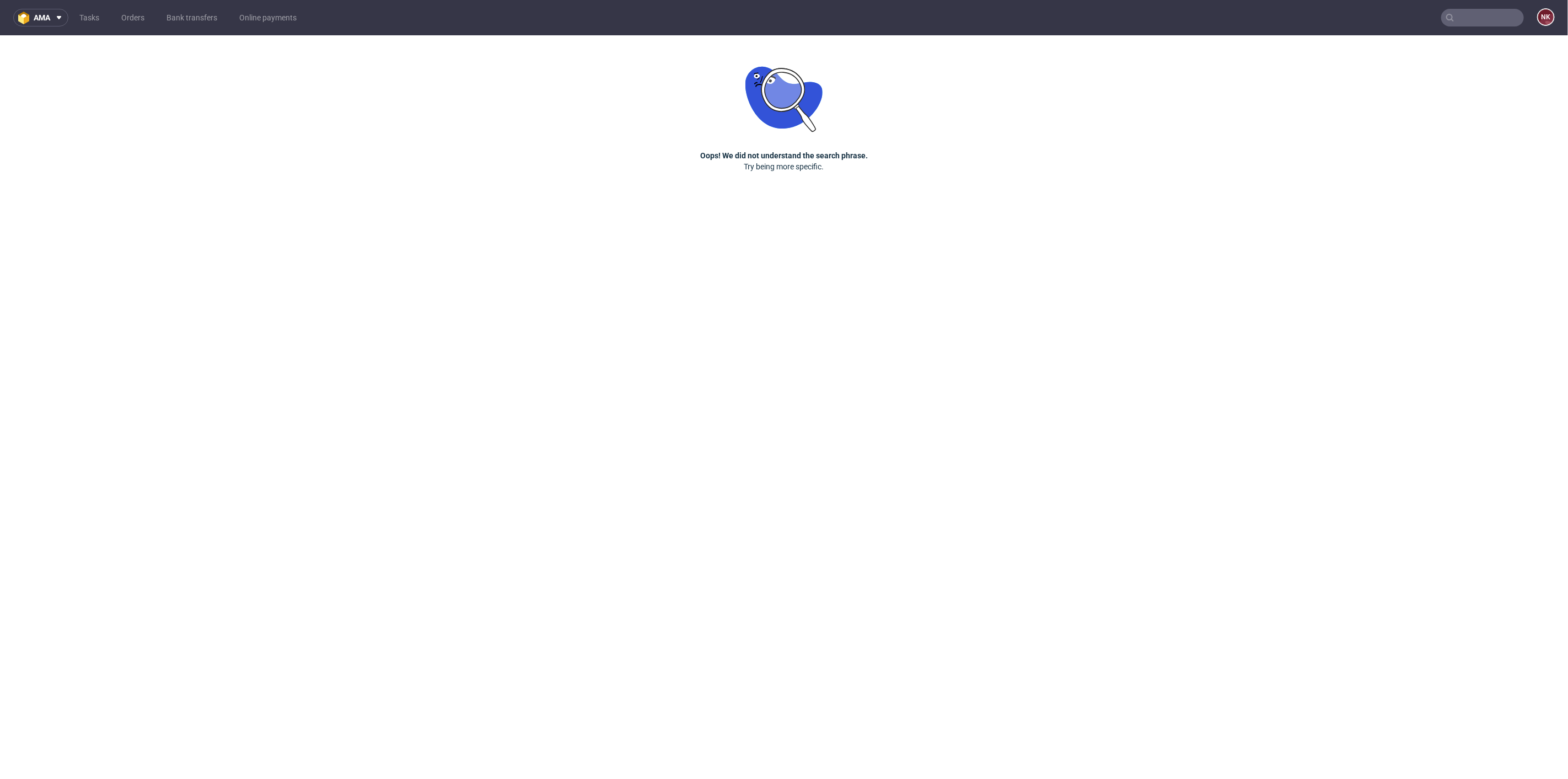
click at [1476, 18] on input "text" at bounding box center [1483, 18] width 83 height 18
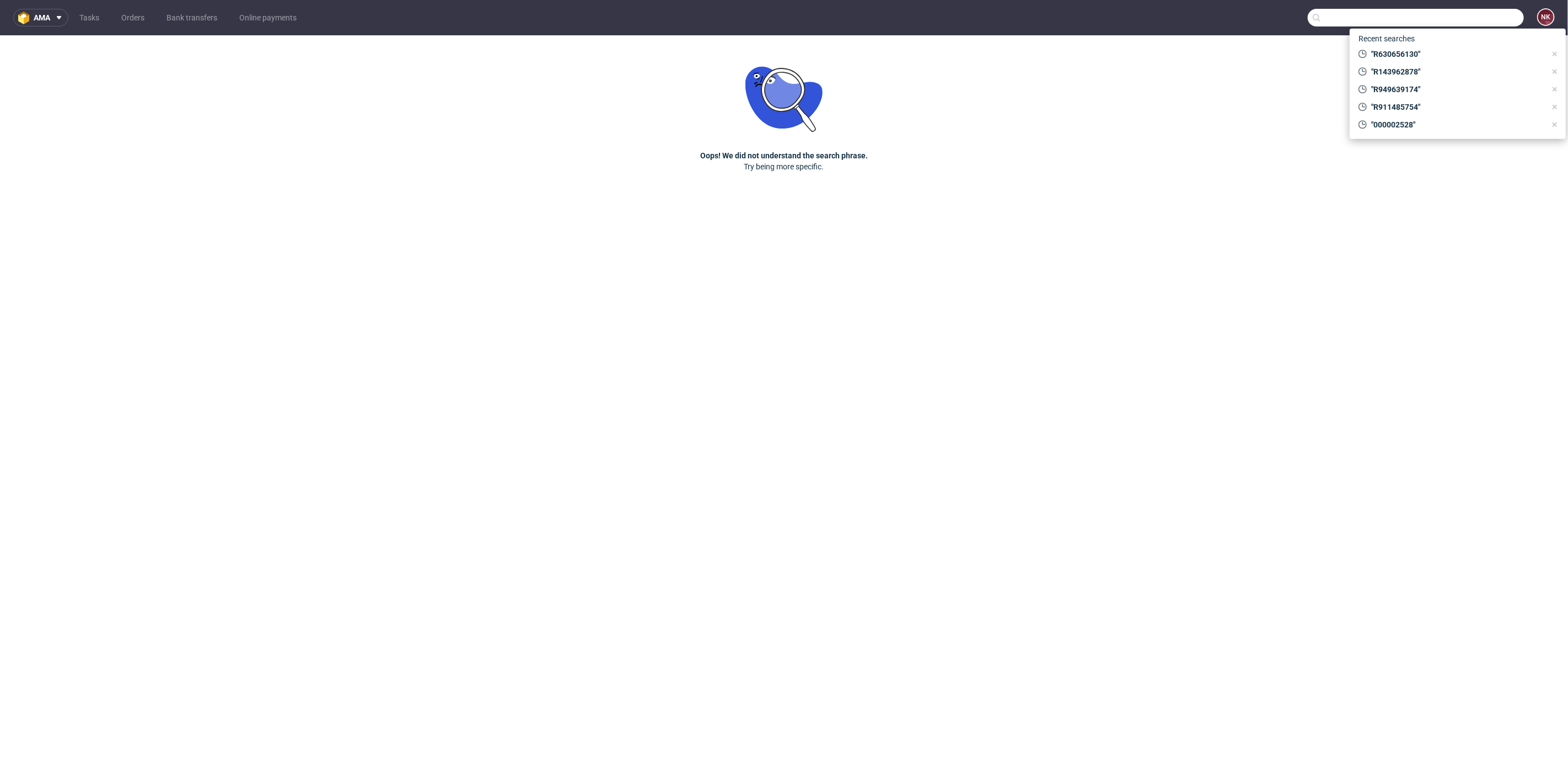
paste input "R630656130"
type input "R630656130"
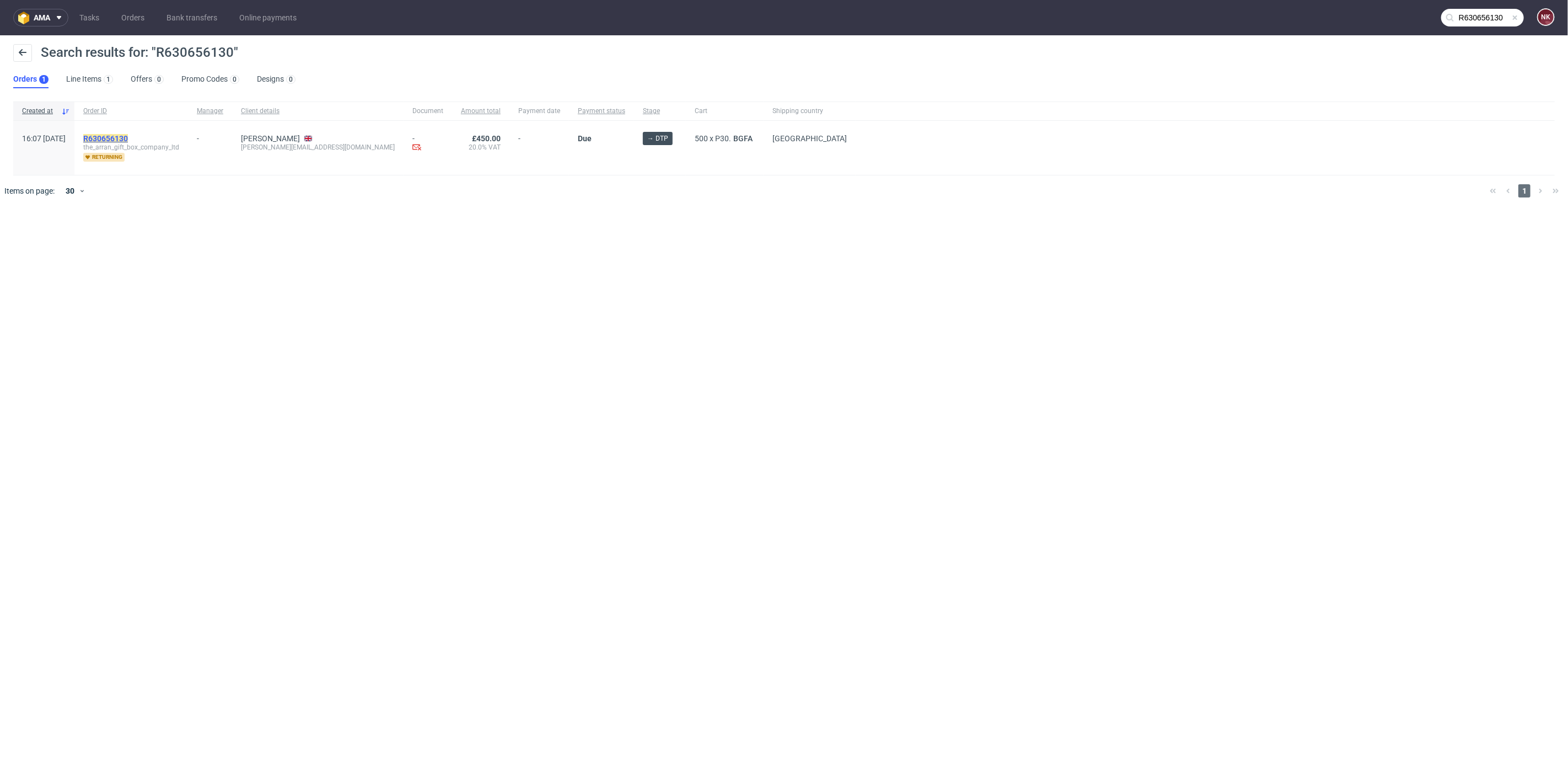
click at [118, 136] on mark "R630656130" at bounding box center [105, 138] width 44 height 9
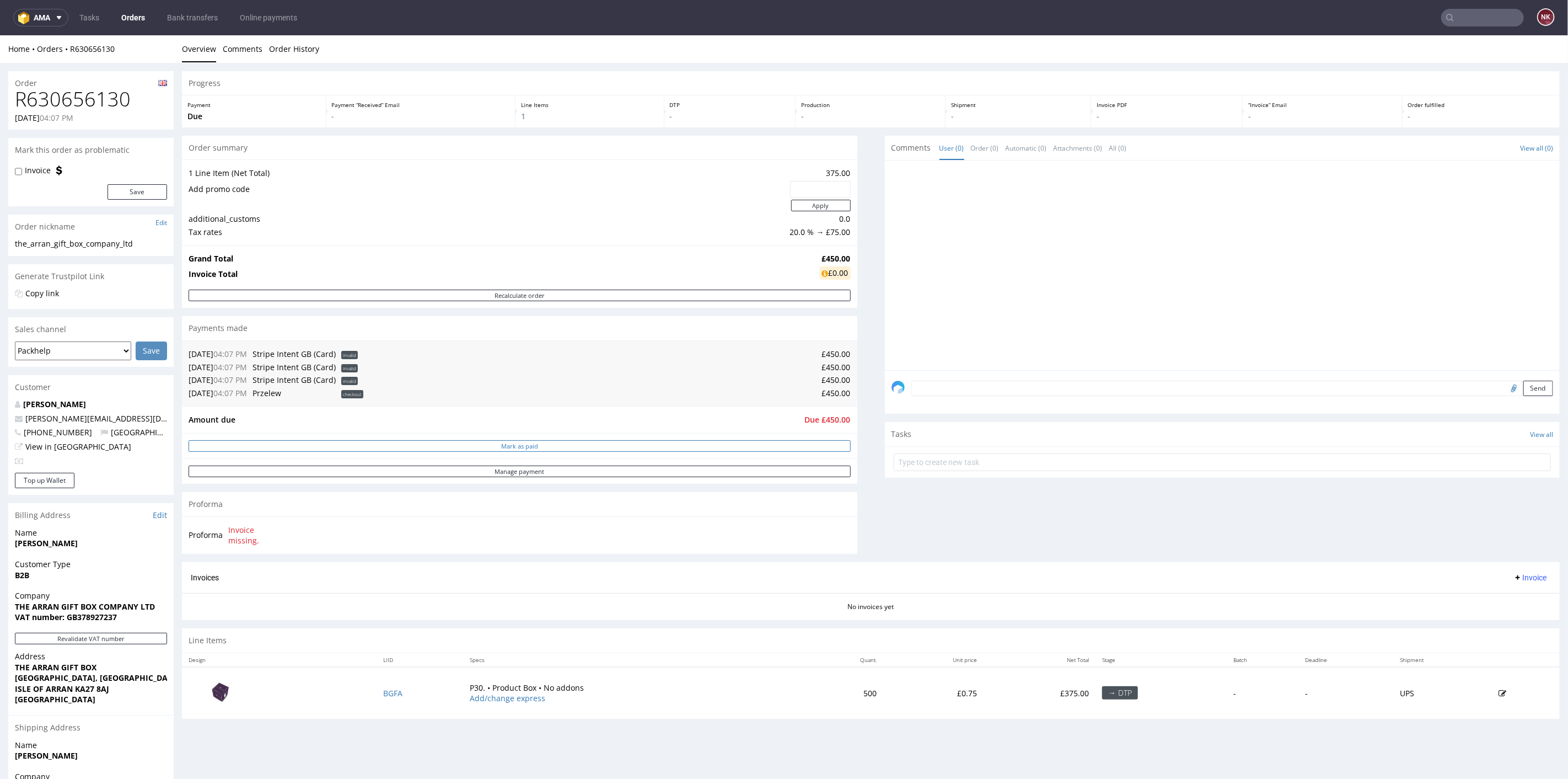
click at [663, 444] on button "Mark as paid" at bounding box center [520, 445] width 662 height 12
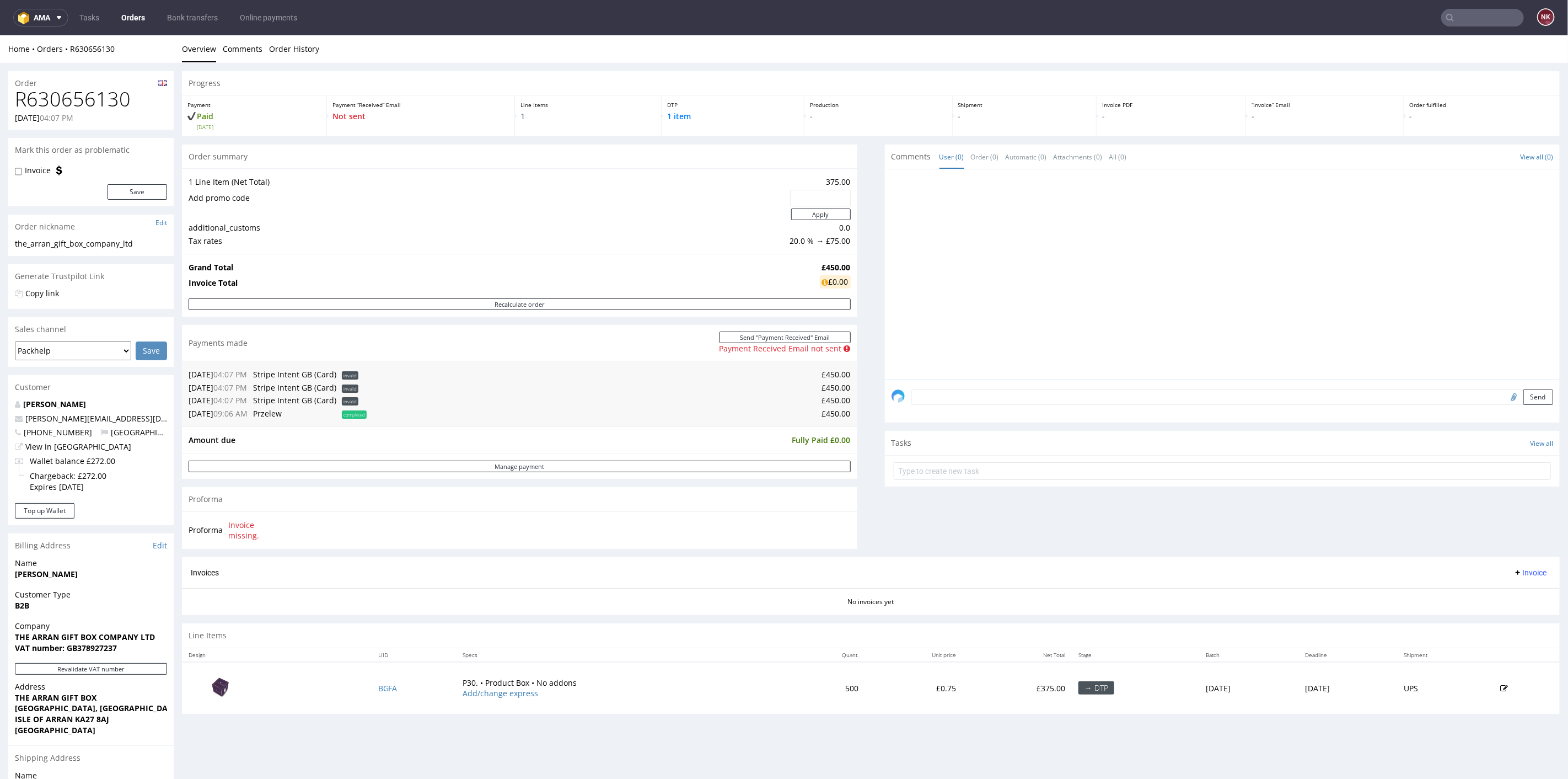
click at [1504, 396] on input "file" at bounding box center [1512, 396] width 16 height 15
type input "C:\fakepath\R630656130_CITI.pdf"
click at [983, 397] on textarea at bounding box center [1232, 396] width 643 height 16
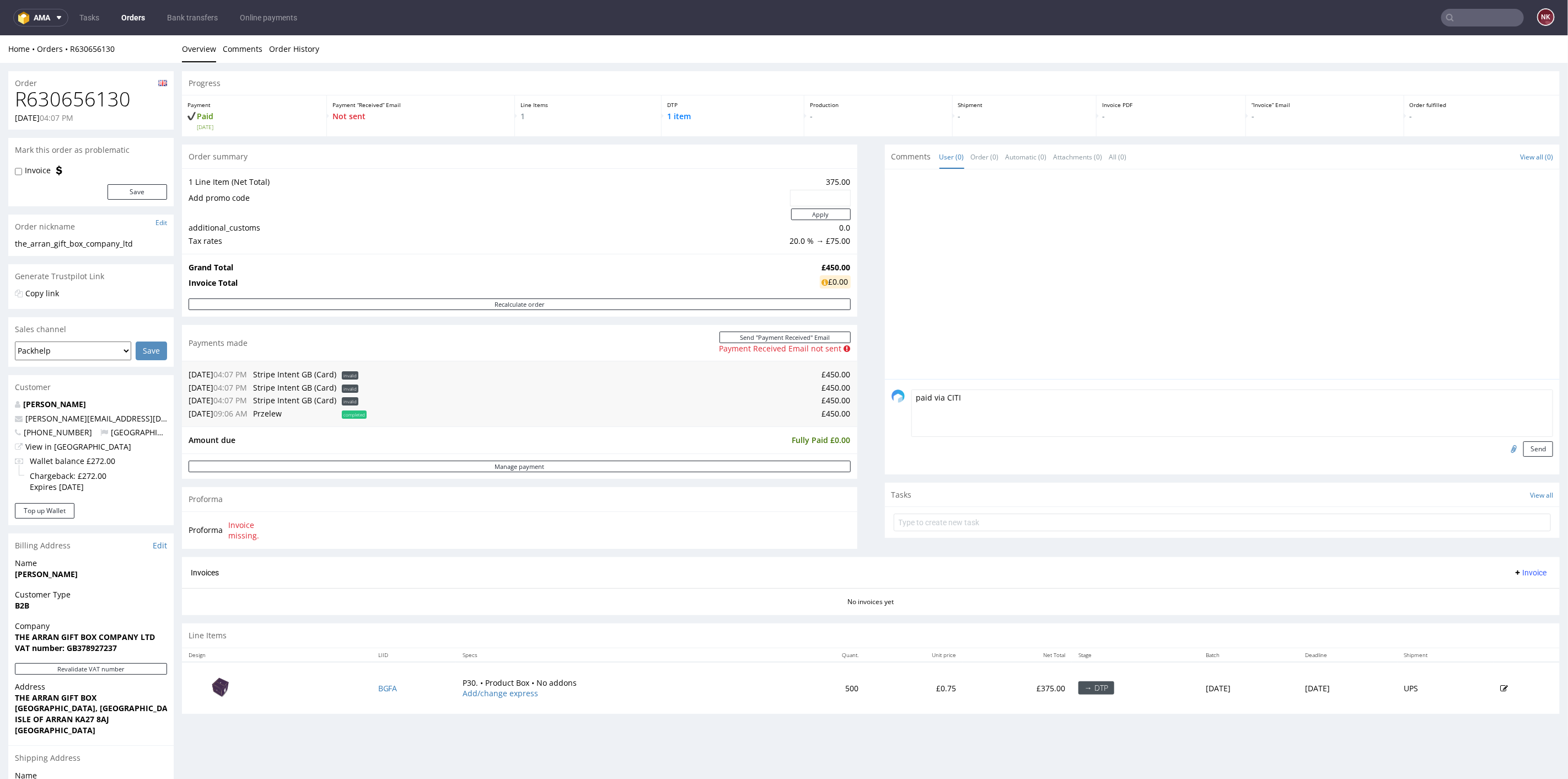
type textarea "paid via CITI"
click at [1504, 447] on input "file" at bounding box center [1512, 448] width 16 height 15
click at [1524, 444] on button "Send" at bounding box center [1539, 448] width 29 height 16
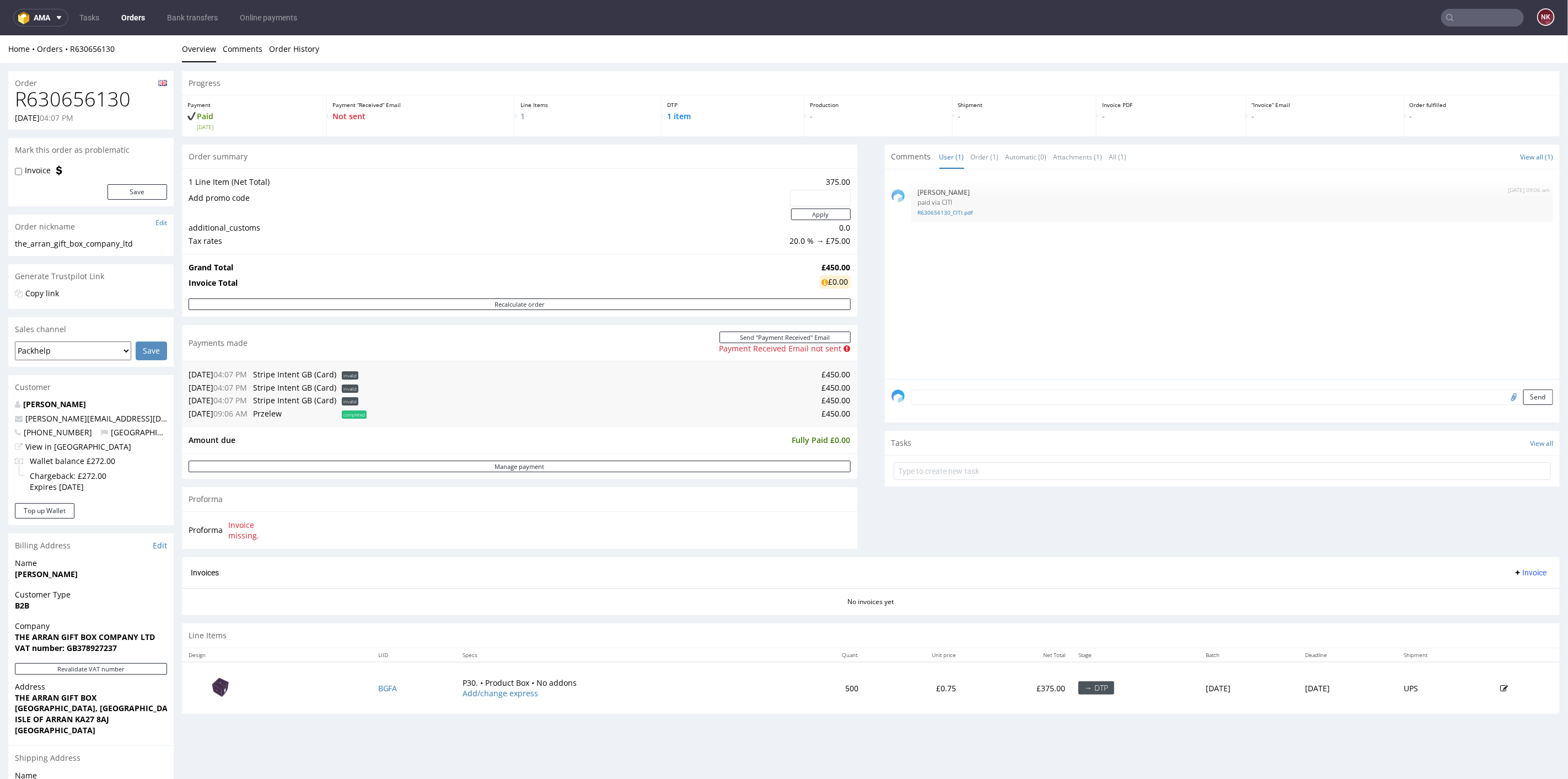
click at [858, 433] on div "Progress Payment Paid Thu 04 Sep Payment “Received” Email Not sent Line Items 1…" at bounding box center [870, 396] width 1378 height 651
click at [177, 16] on link "Bank transfers" at bounding box center [192, 18] width 64 height 18
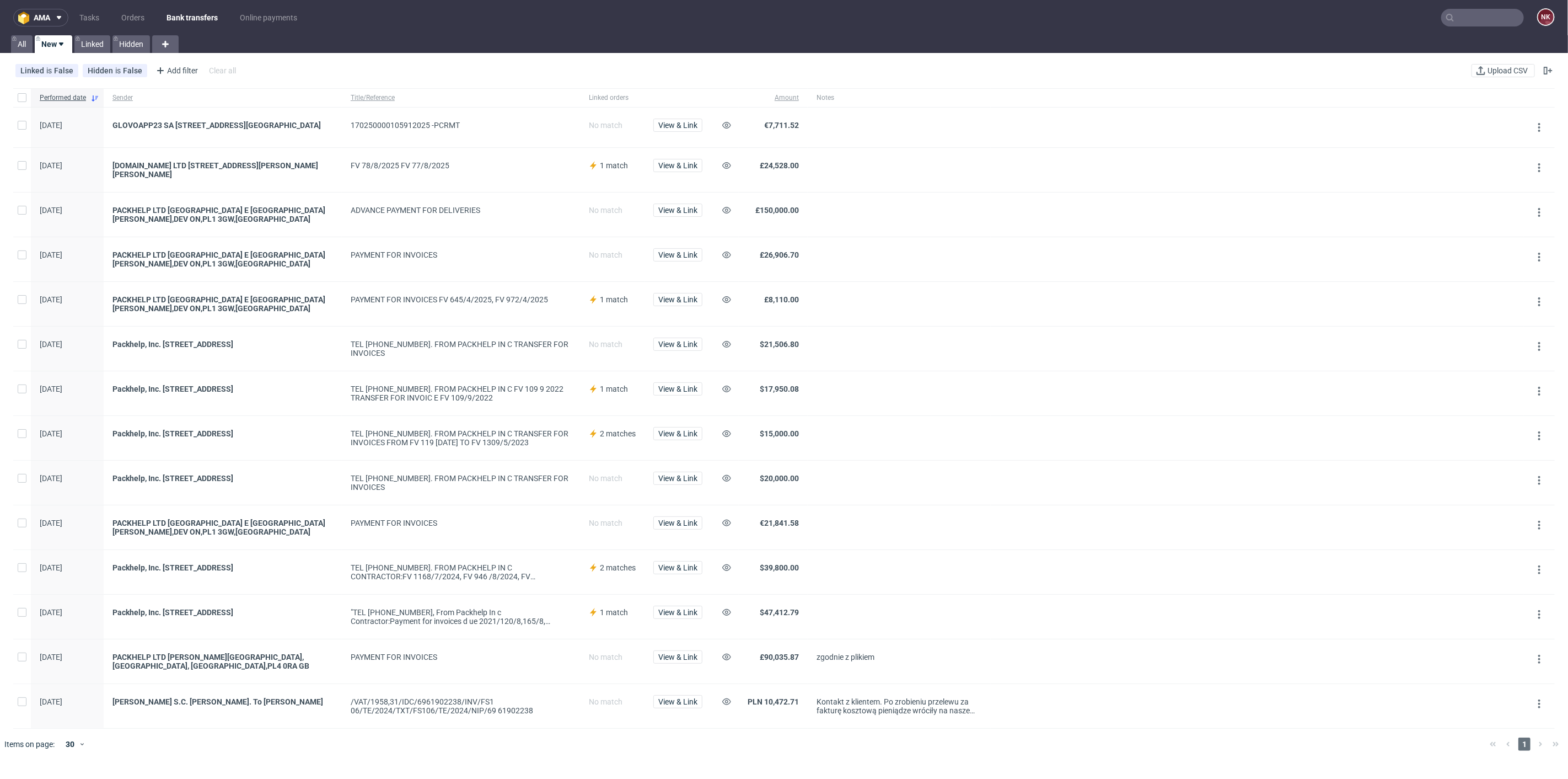
click at [792, 123] on span "€7,711.52" at bounding box center [782, 125] width 35 height 9
copy span "7,711.52"
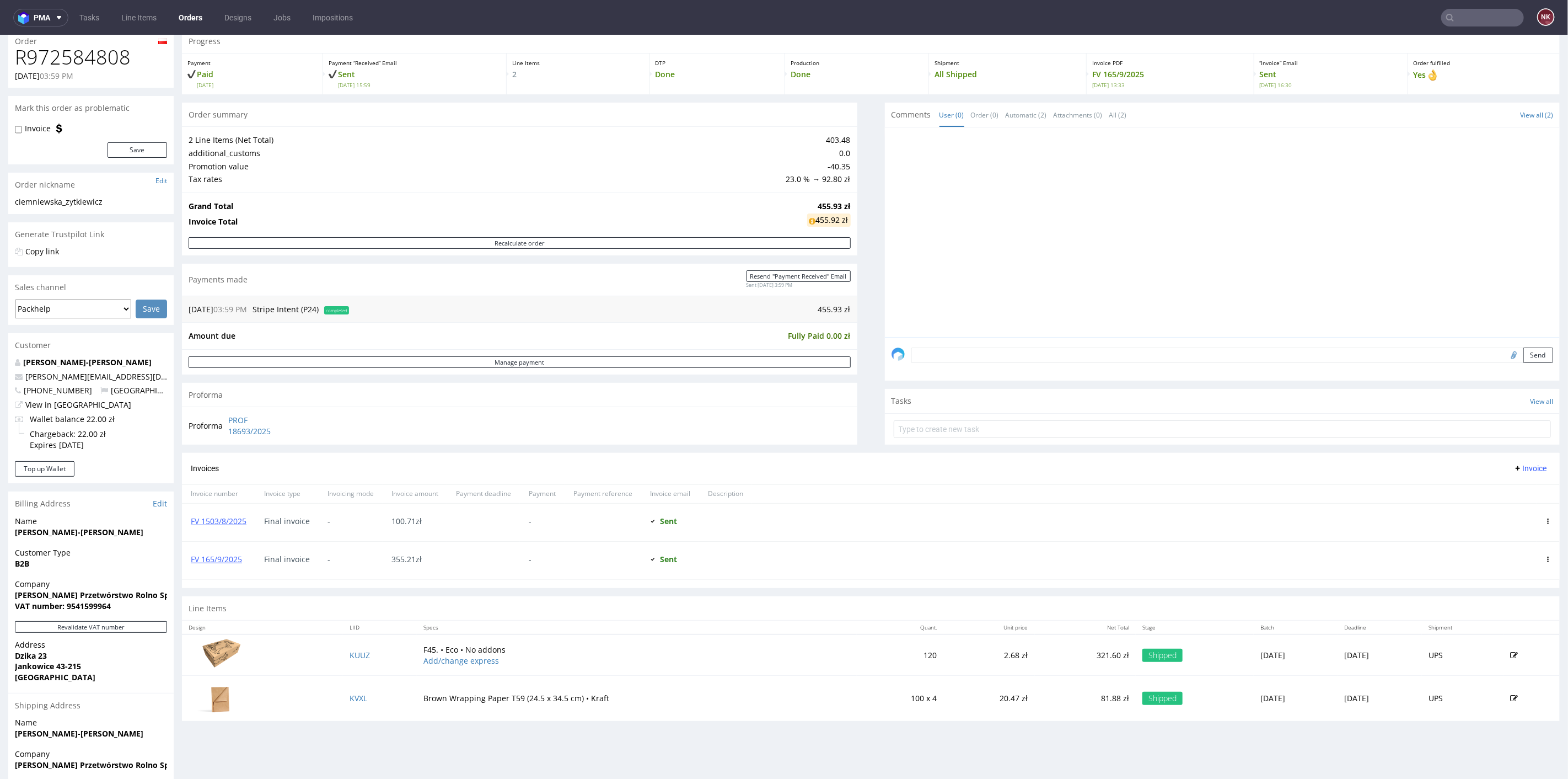
scroll to position [61, 0]
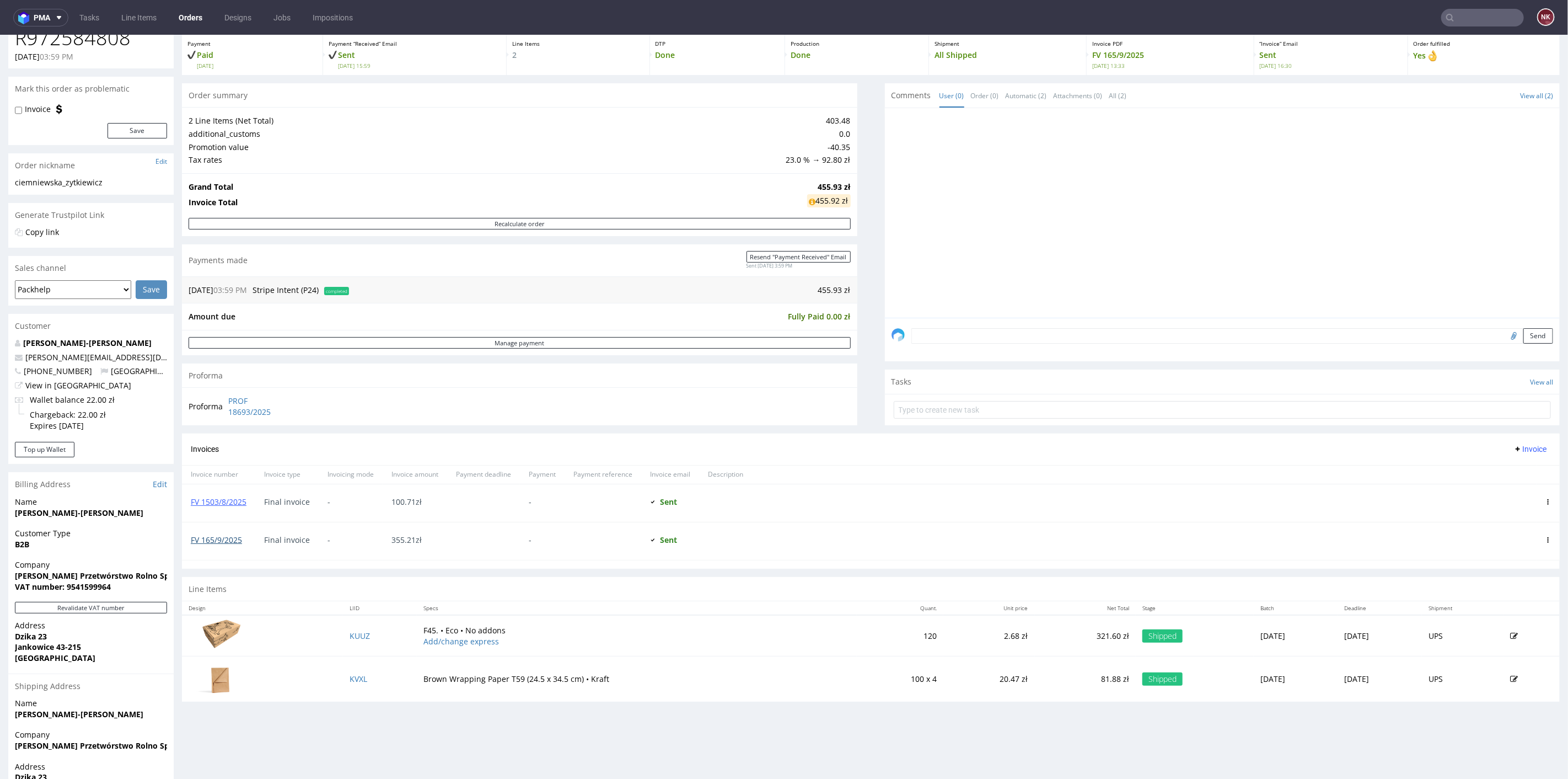
click at [225, 537] on link "FV 165/9/2025" at bounding box center [217, 538] width 52 height 10
click at [229, 502] on link "FV 1503/8/2025" at bounding box center [218, 501] width 55 height 10
click at [1546, 499] on icon at bounding box center [1549, 502] width 6 height 6
click at [1496, 513] on span "Edit" at bounding box center [1503, 519] width 66 height 11
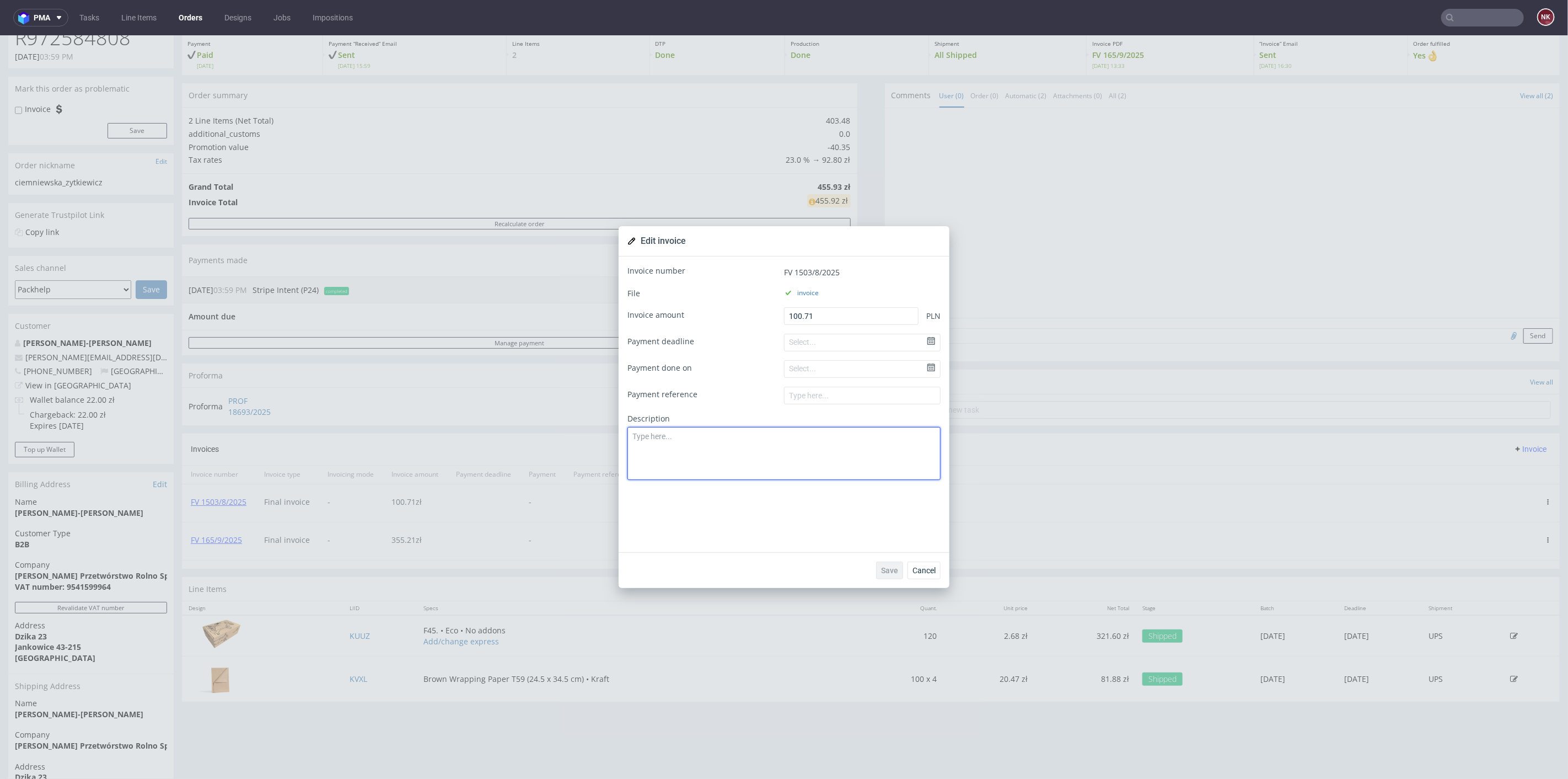
click at [802, 441] on textarea at bounding box center [784, 452] width 313 height 53
drag, startPoint x: 828, startPoint y: 313, endPoint x: 732, endPoint y: 313, distance: 96.0
click at [732, 313] on div "Invoice amount 100.71 PLN" at bounding box center [784, 315] width 313 height 18
type input "0"
click at [754, 451] on textarea at bounding box center [784, 452] width 313 height 53
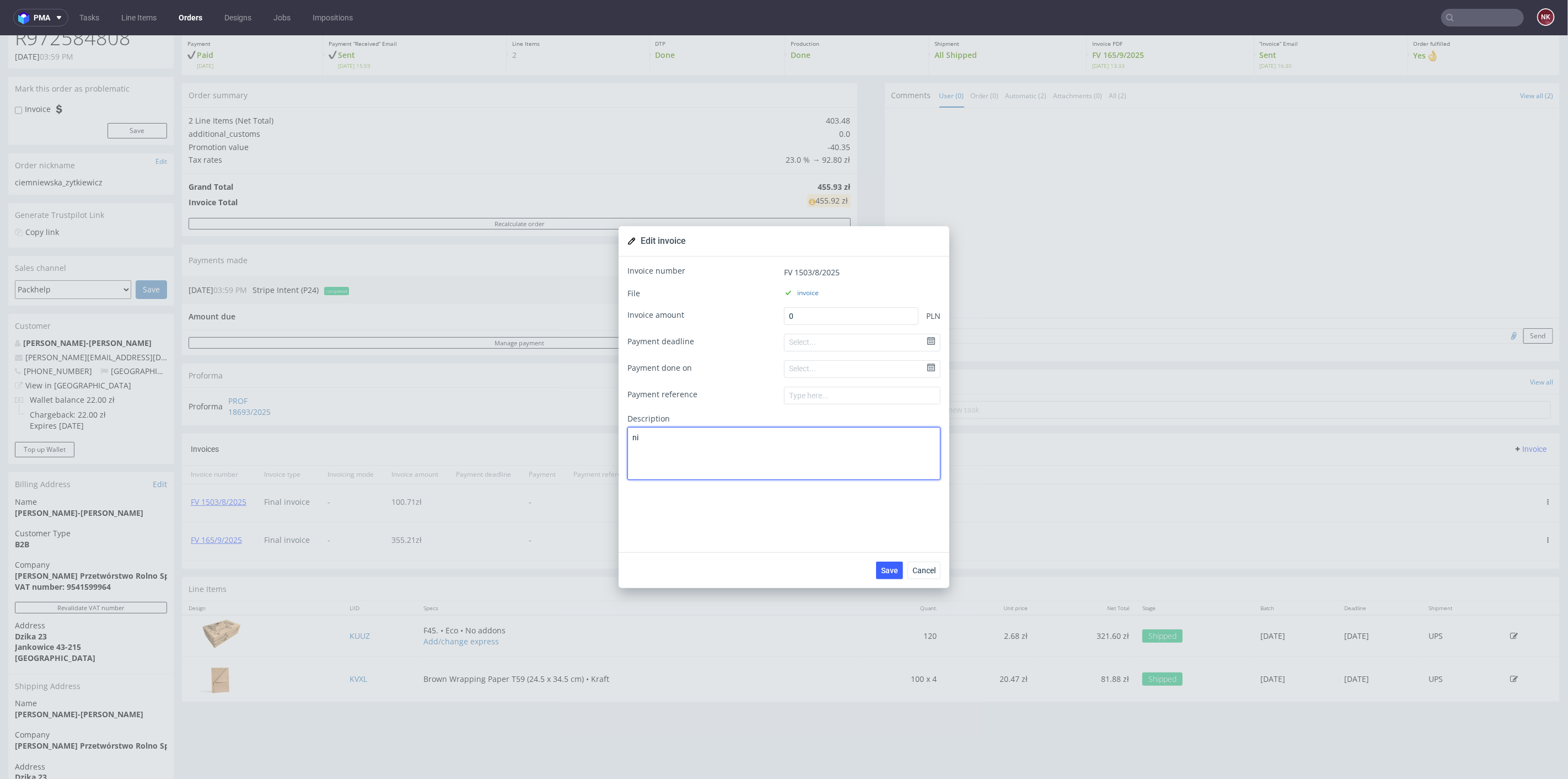
type textarea "n"
type textarea "błędna faktura"
click at [887, 567] on span "Save" at bounding box center [890, 570] width 18 height 7
click at [918, 566] on span "Cancel" at bounding box center [924, 570] width 23 height 7
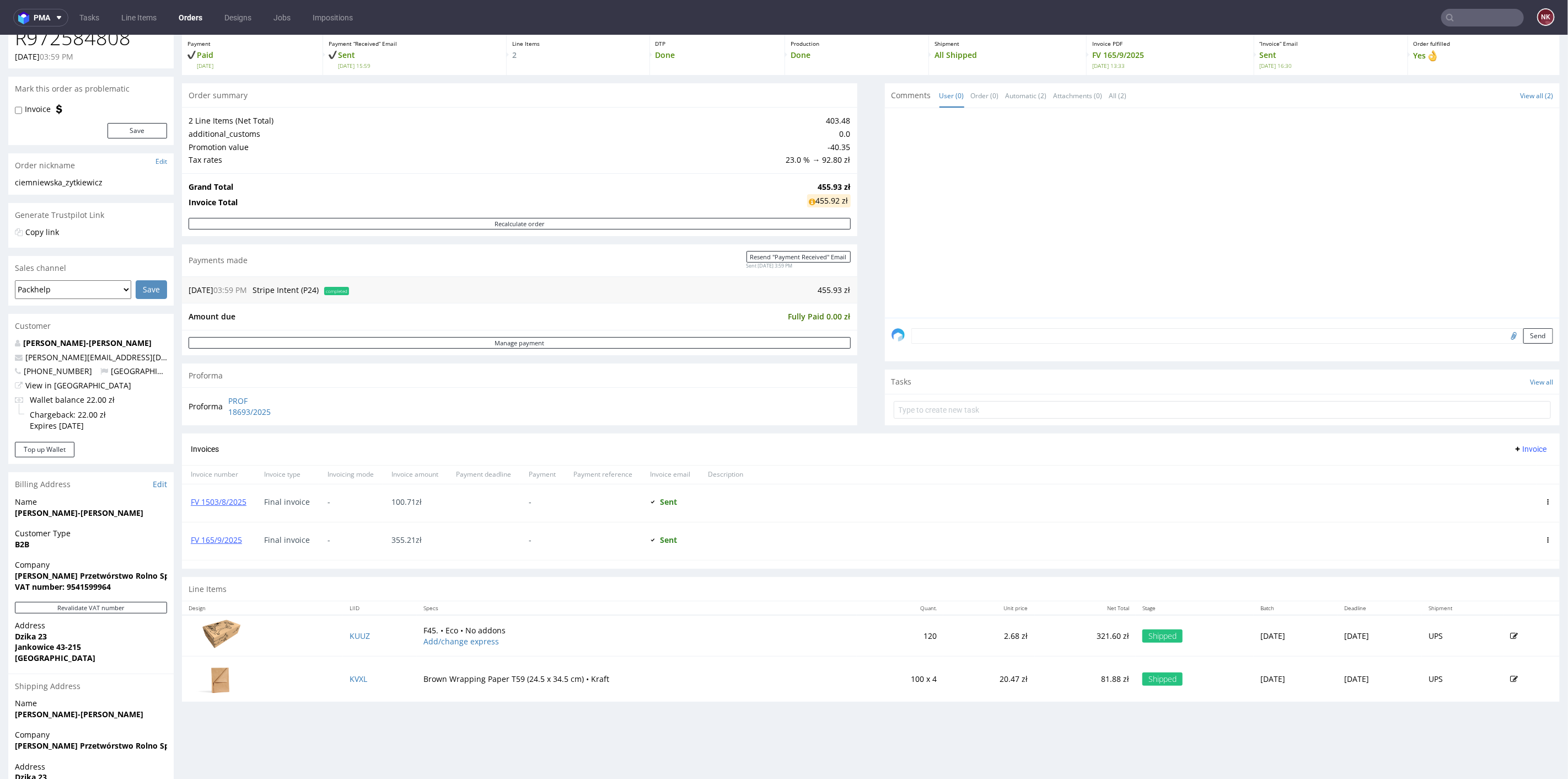
click at [1509, 445] on button "Invoice" at bounding box center [1529, 448] width 41 height 13
click at [1498, 470] on span "Upload" at bounding box center [1511, 471] width 53 height 11
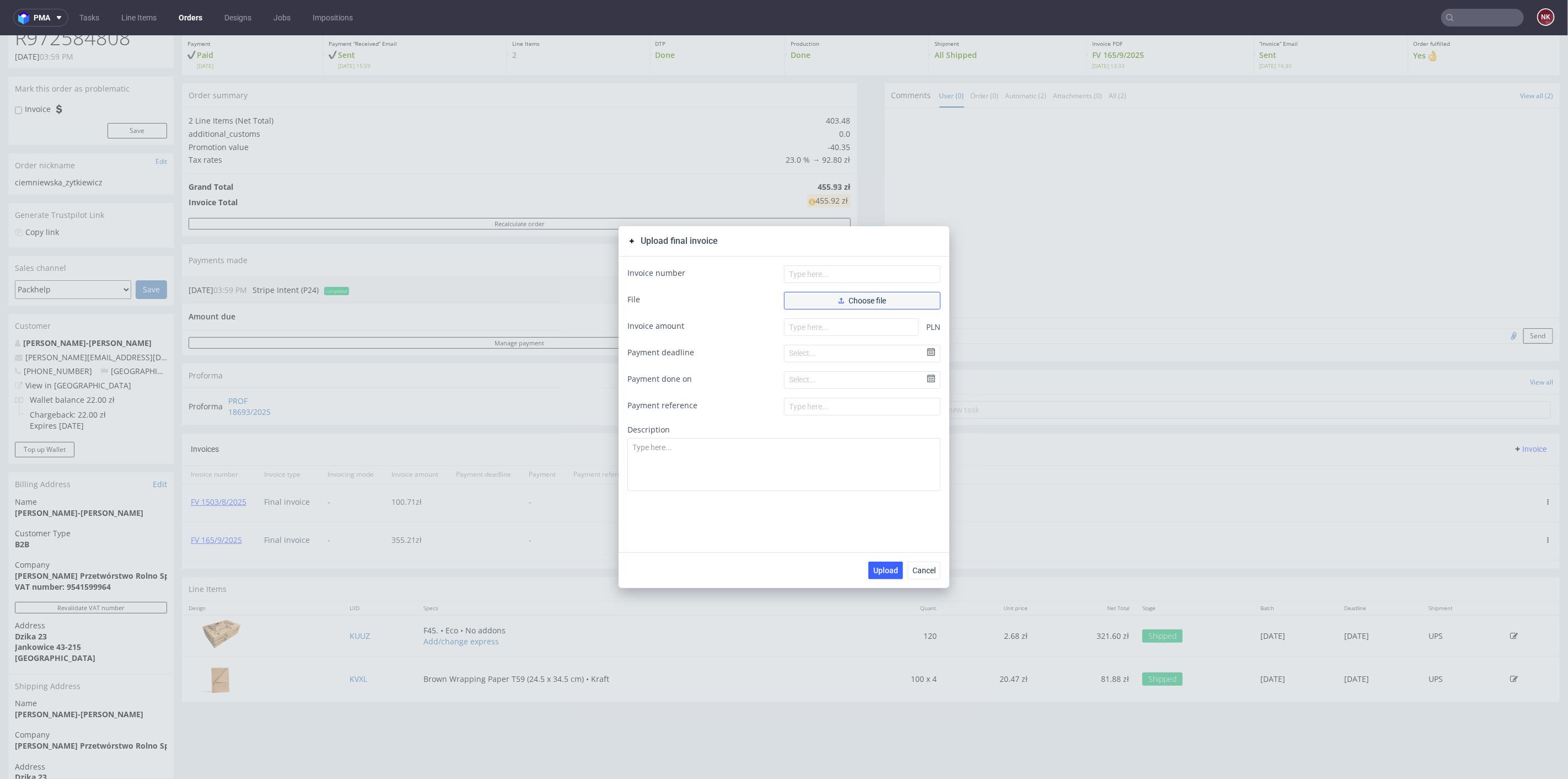
click at [855, 297] on span "Choose file" at bounding box center [862, 300] width 47 height 7
click at [801, 271] on input "text" at bounding box center [863, 273] width 157 height 18
type input "FV 1508/8/2025"
click at [815, 345] on input "number" at bounding box center [852, 344] width 135 height 18
paste input "100.71"
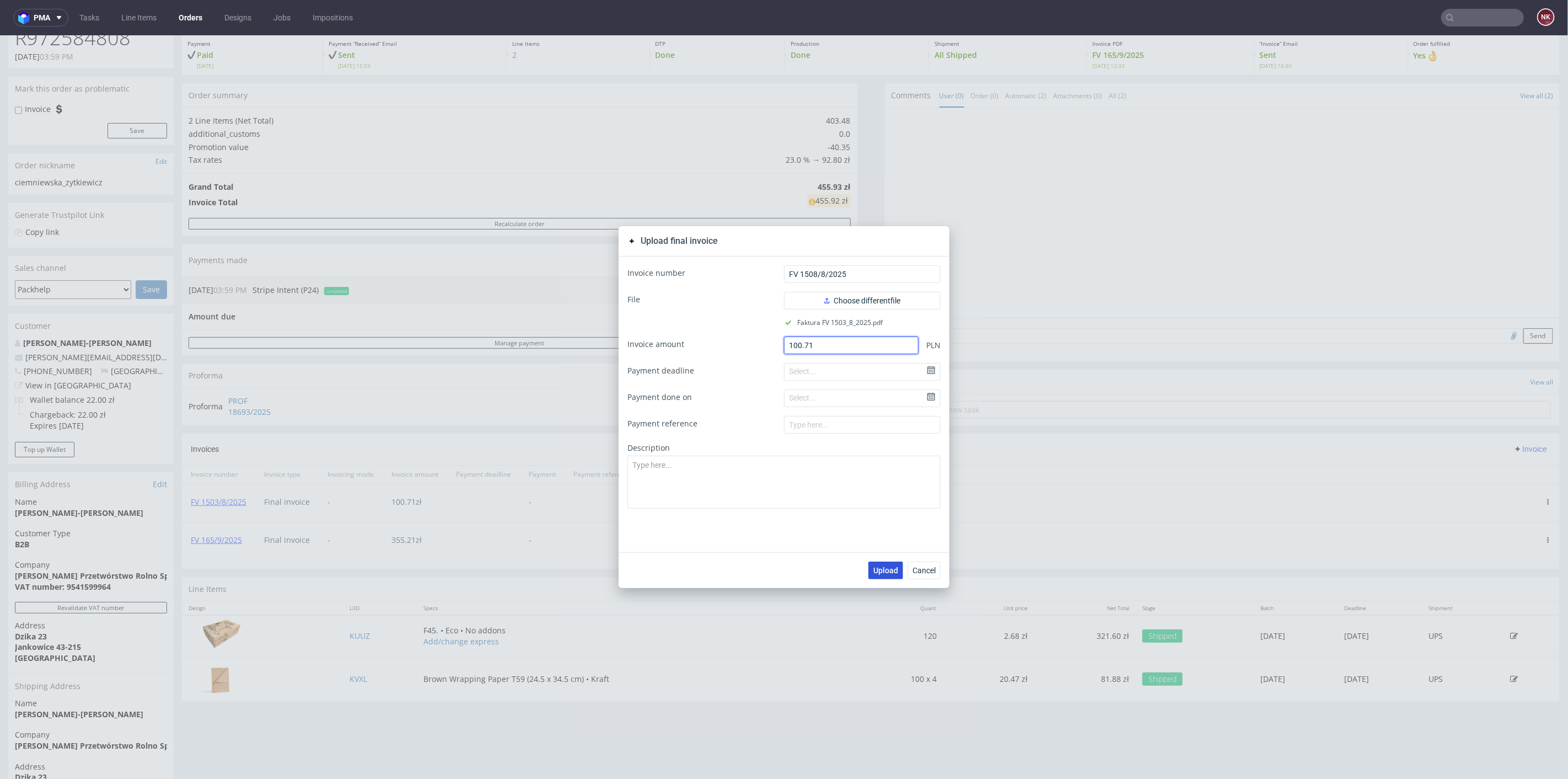
type input "100.71"
click at [876, 566] on span "Upload" at bounding box center [885, 570] width 25 height 7
click at [916, 574] on button "Cancel" at bounding box center [925, 569] width 33 height 18
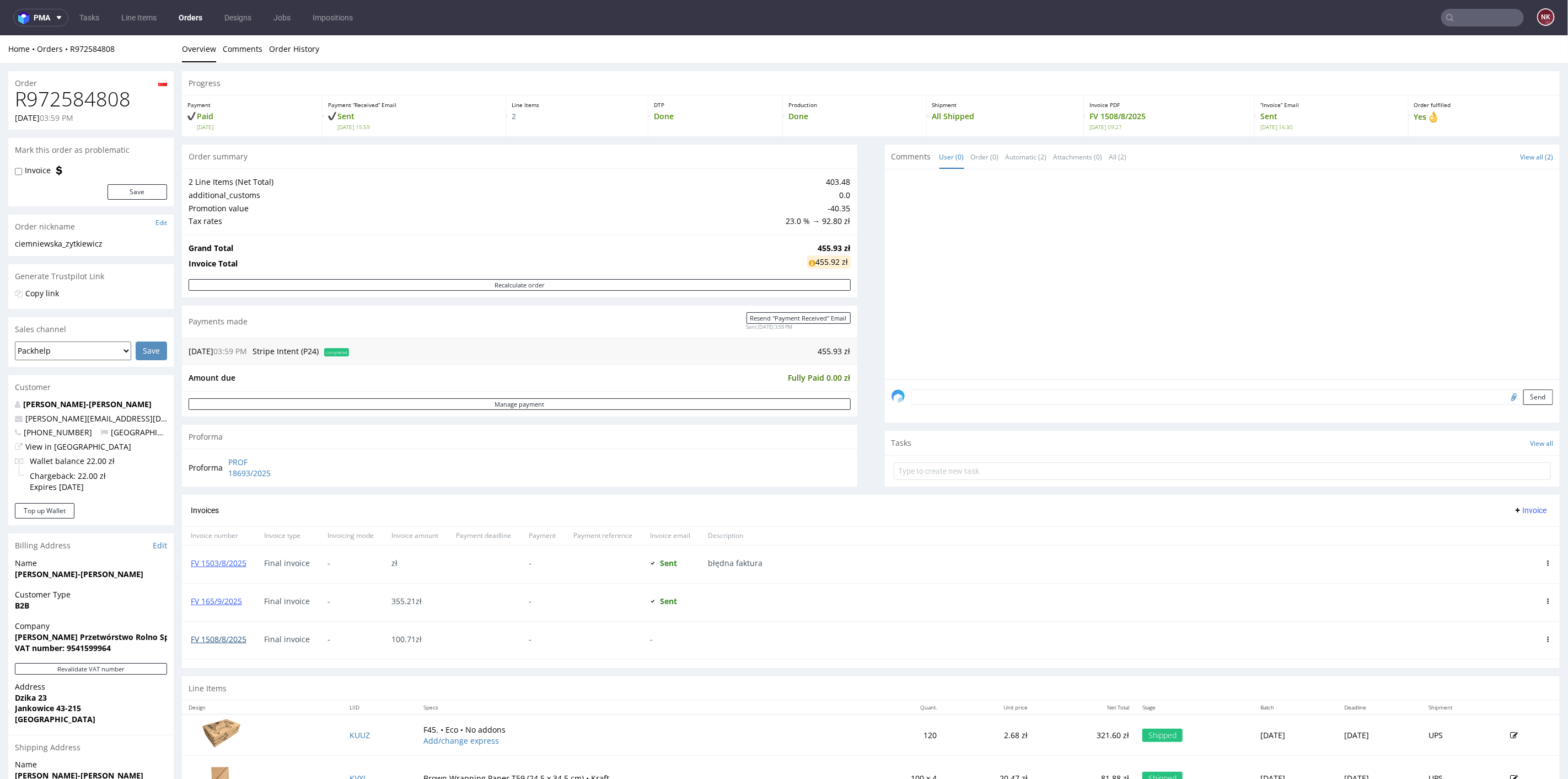
click at [231, 638] on link "FV 1508/8/2025" at bounding box center [218, 638] width 55 height 10
click at [886, 496] on div "Invoices Invoice" at bounding box center [870, 510] width 1378 height 31
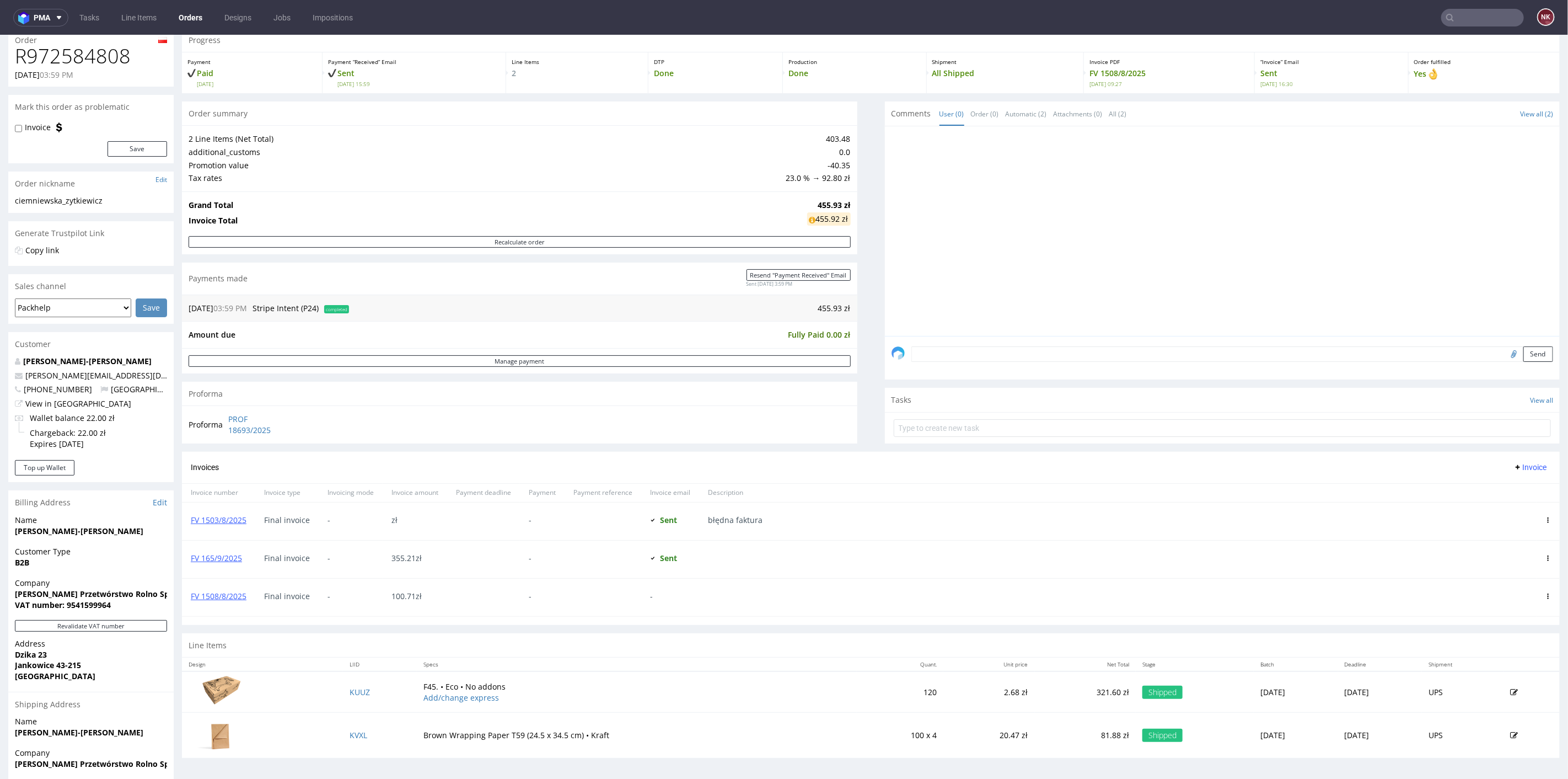
scroll to position [61, 0]
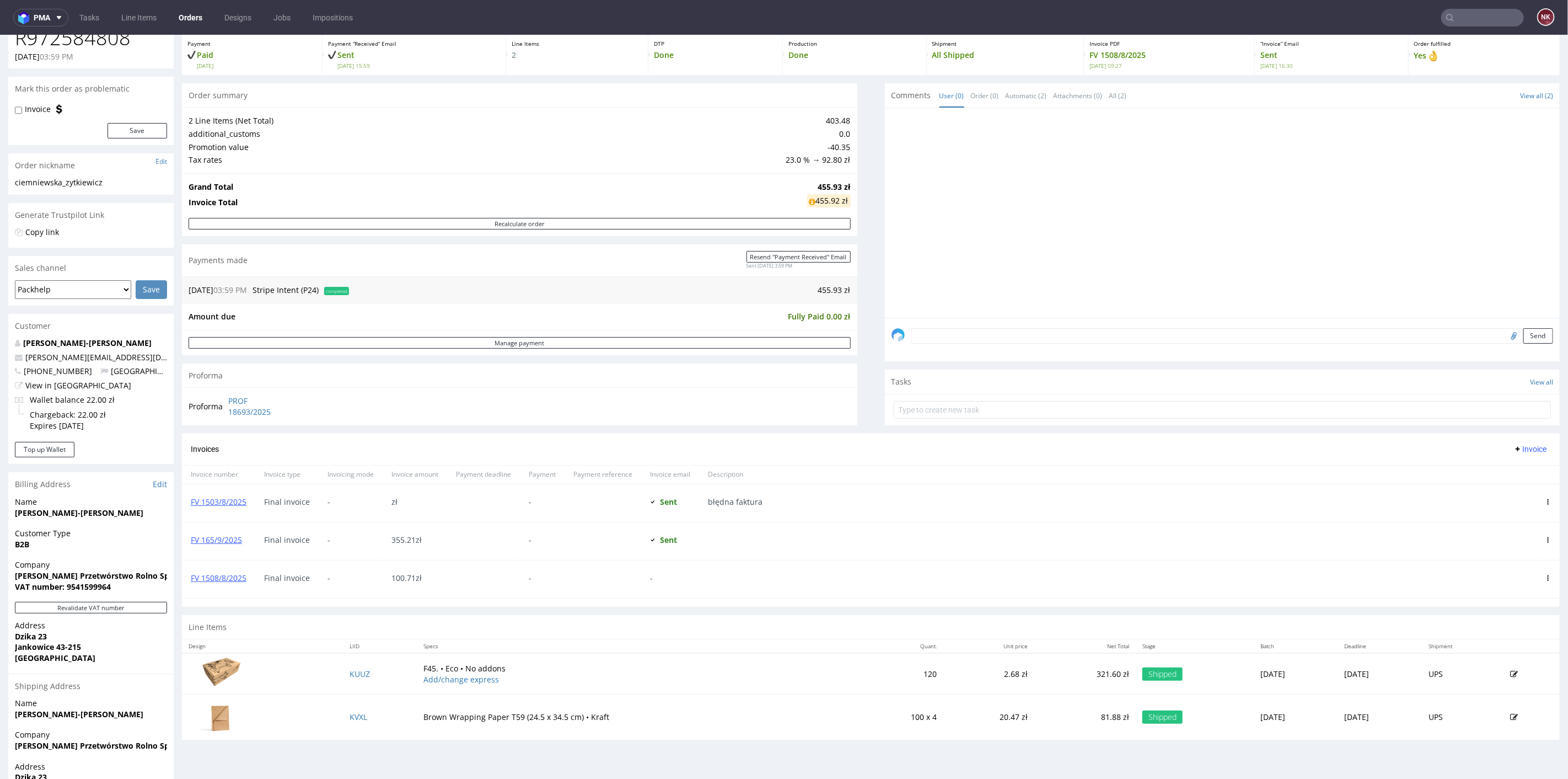
click at [192, 17] on link "Orders" at bounding box center [191, 18] width 37 height 18
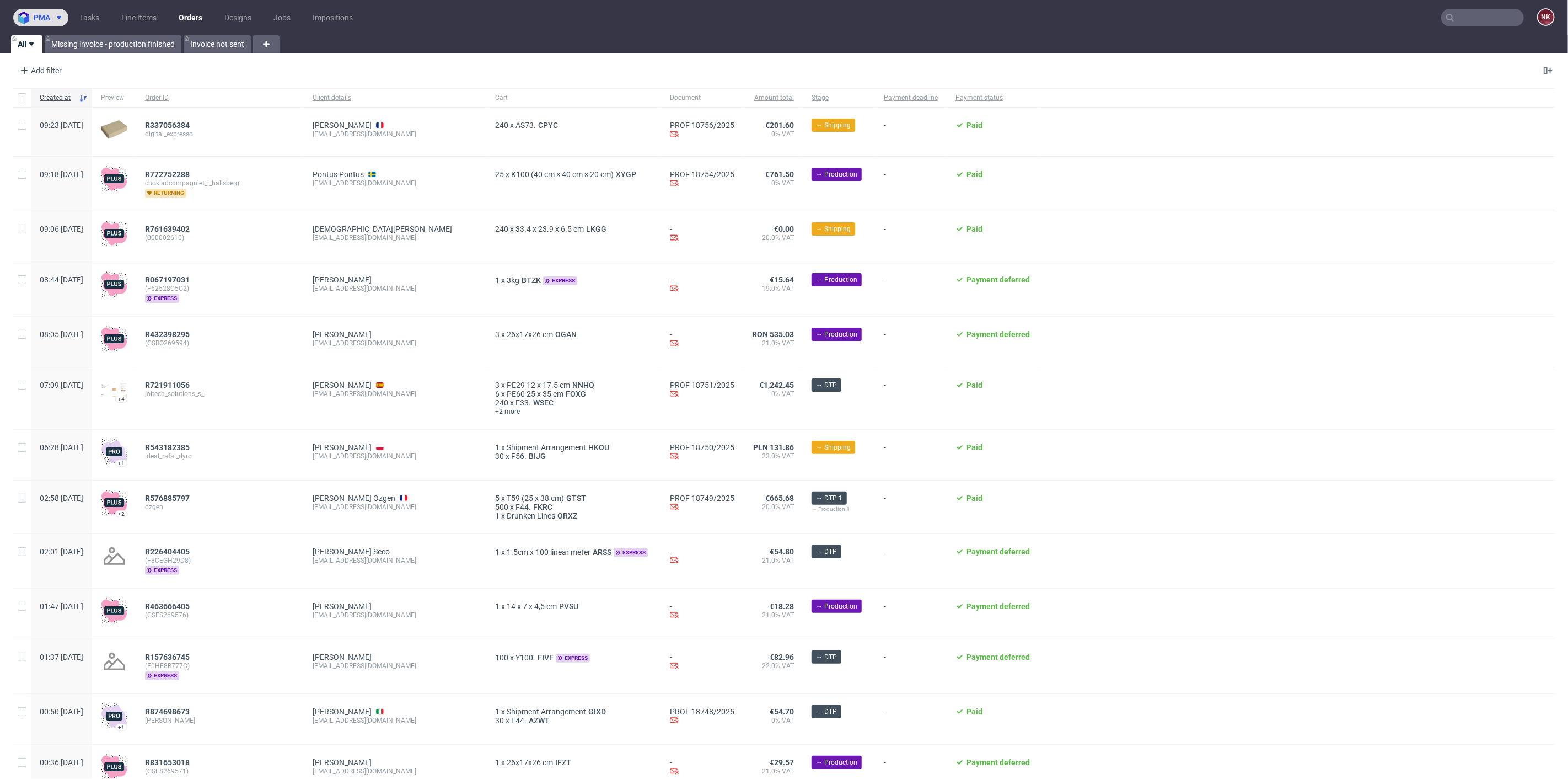
click at [29, 16] on img at bounding box center [26, 18] width 16 height 13
click at [51, 31] on div "AMA Accounting Management App PMA Production Management App SMA Sales Managemen…" at bounding box center [86, 86] width 146 height 114
click at [51, 43] on span "AMA" at bounding box center [47, 42] width 17 height 9
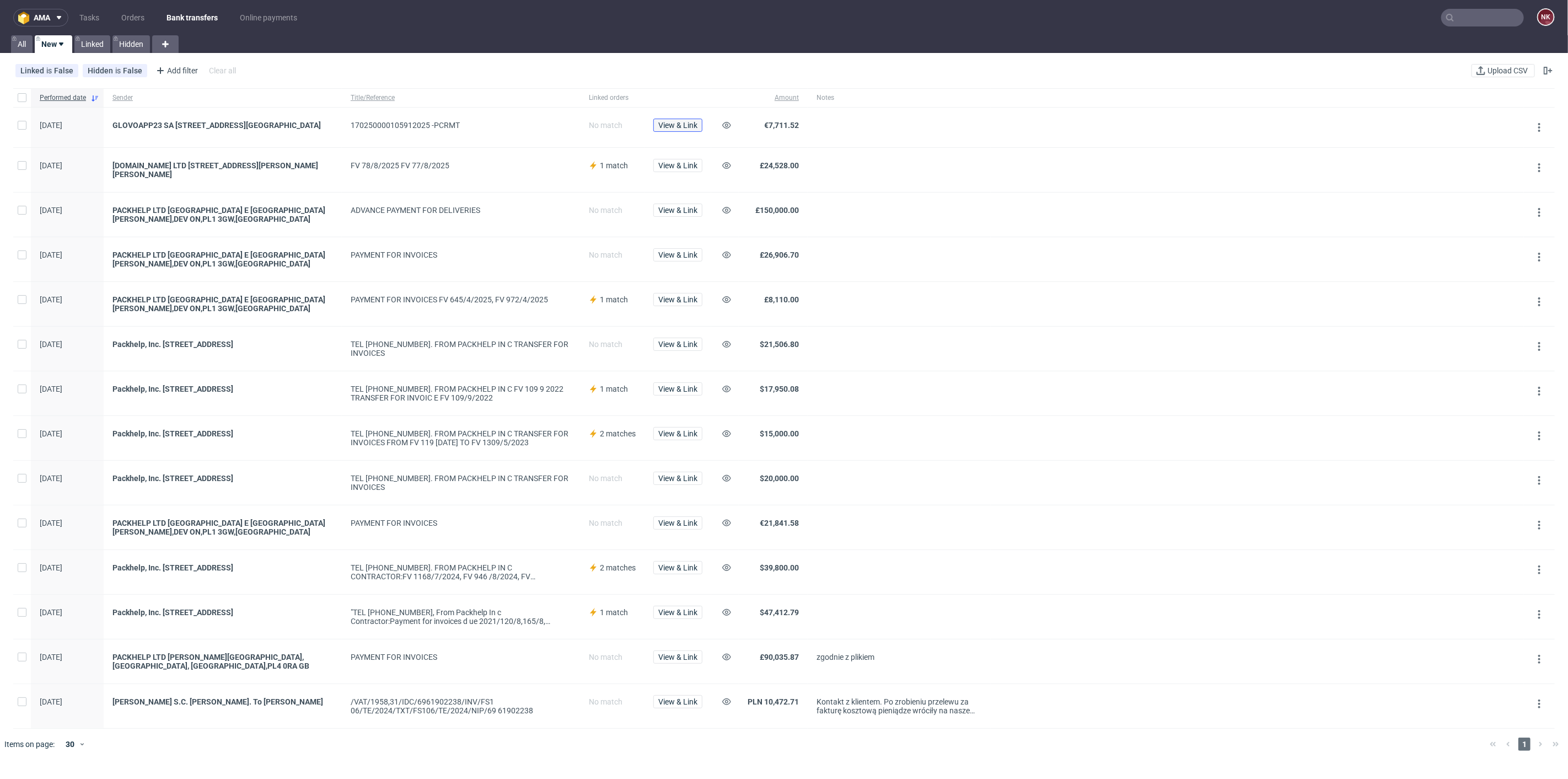
click at [683, 124] on span "View & Link" at bounding box center [678, 125] width 39 height 7
